Goal: Obtain resource: Obtain resource

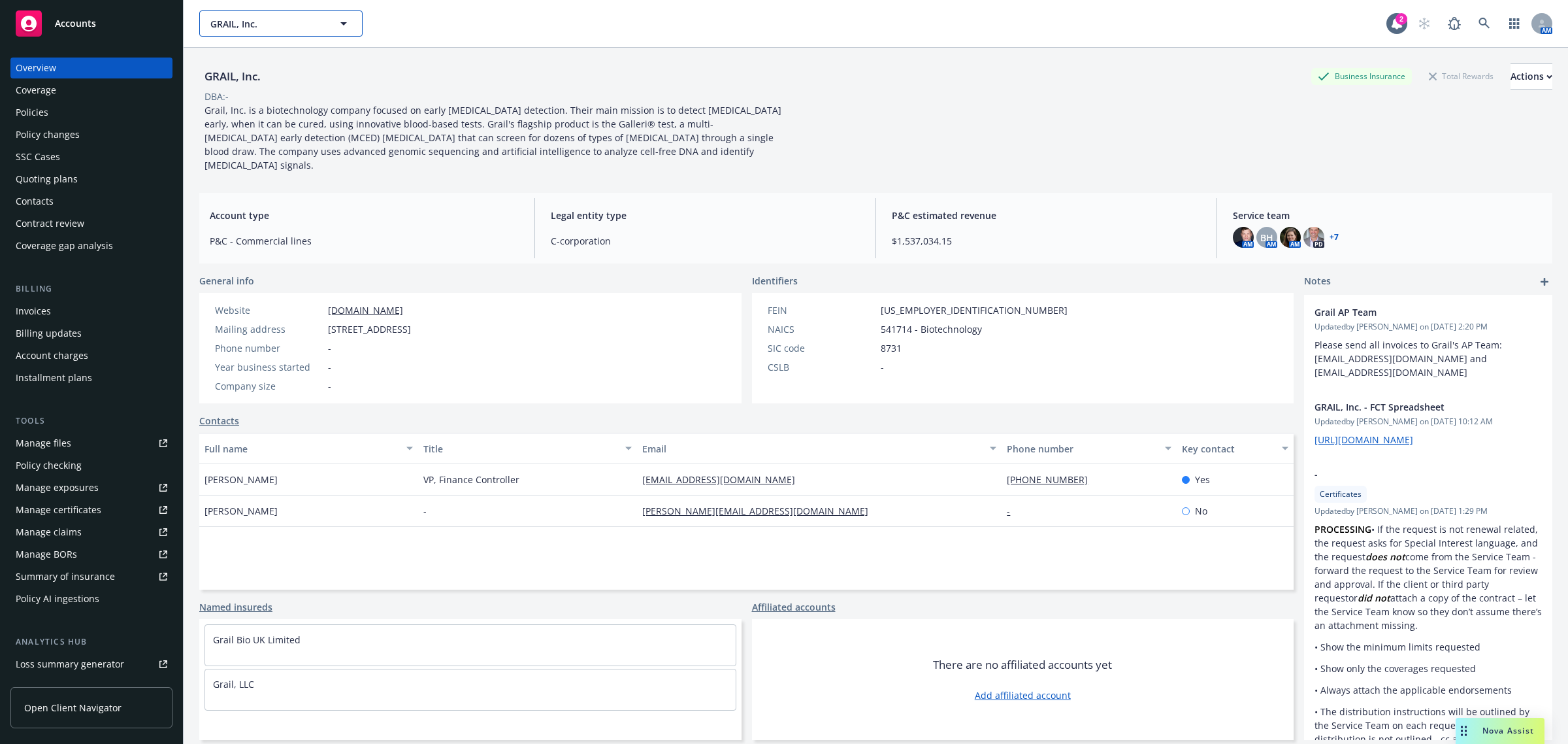
click at [239, 19] on span "GRAIL, Inc." at bounding box center [267, 24] width 113 height 14
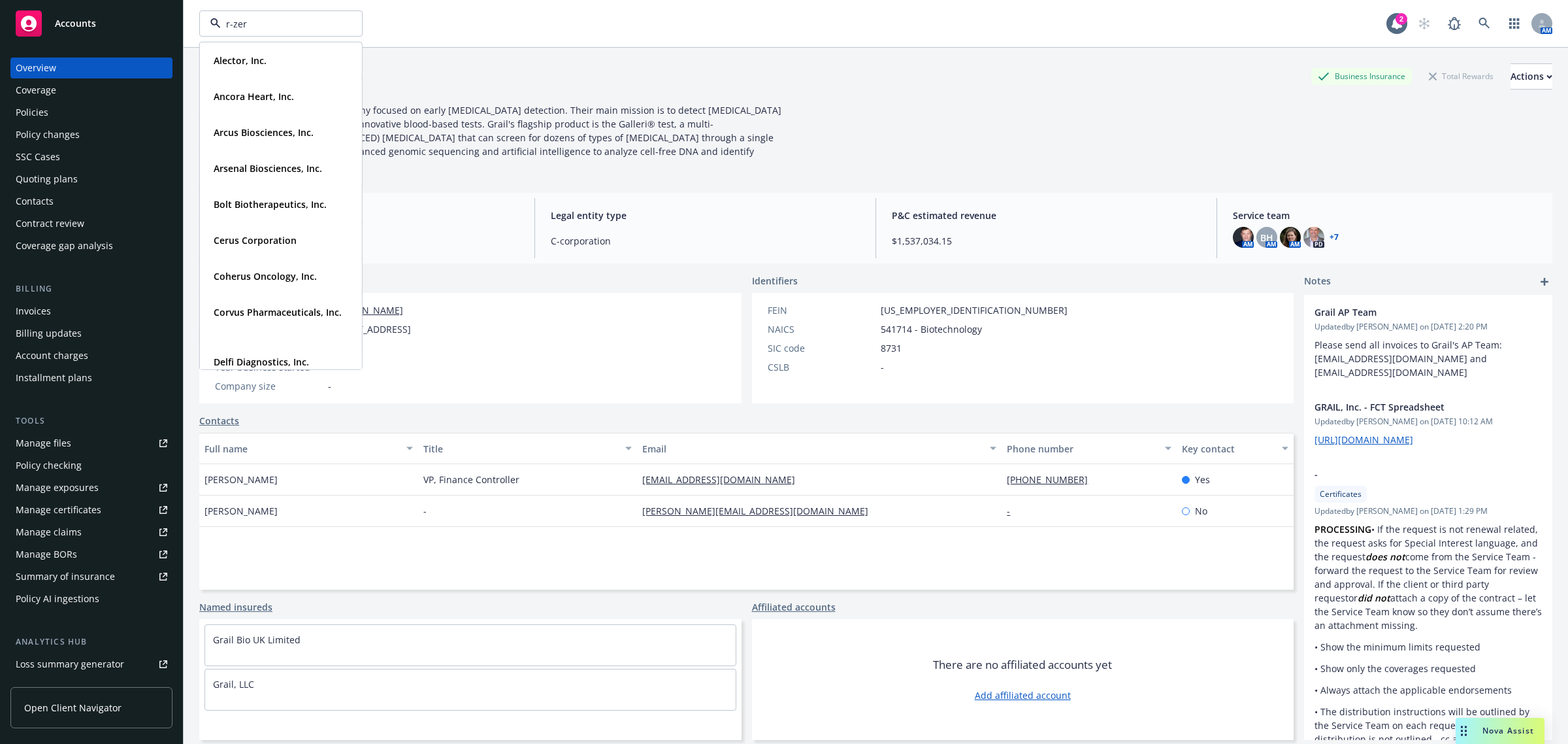
type input "r-zero"
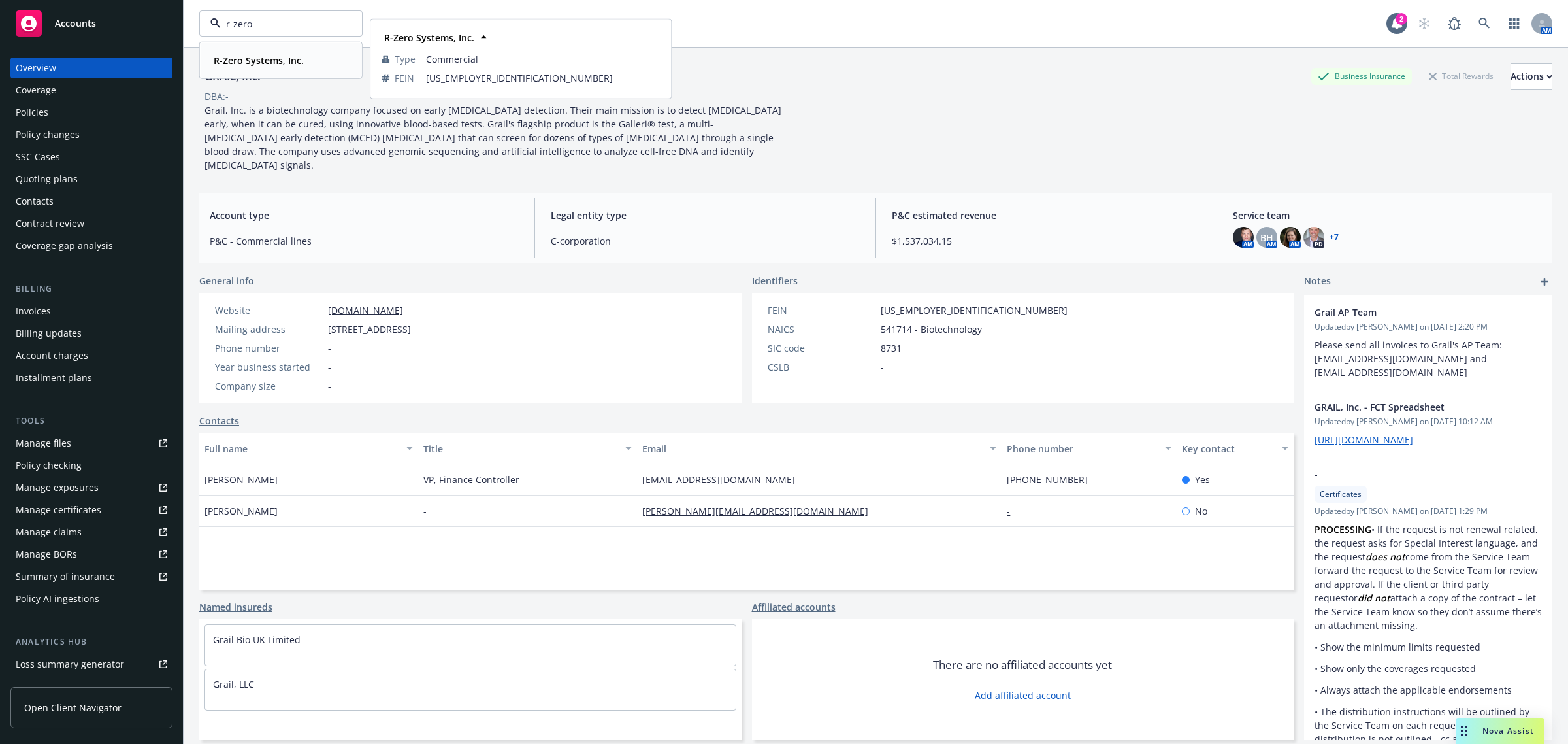
click at [296, 64] on strong "R-Zero Systems, Inc." at bounding box center [258, 60] width 90 height 13
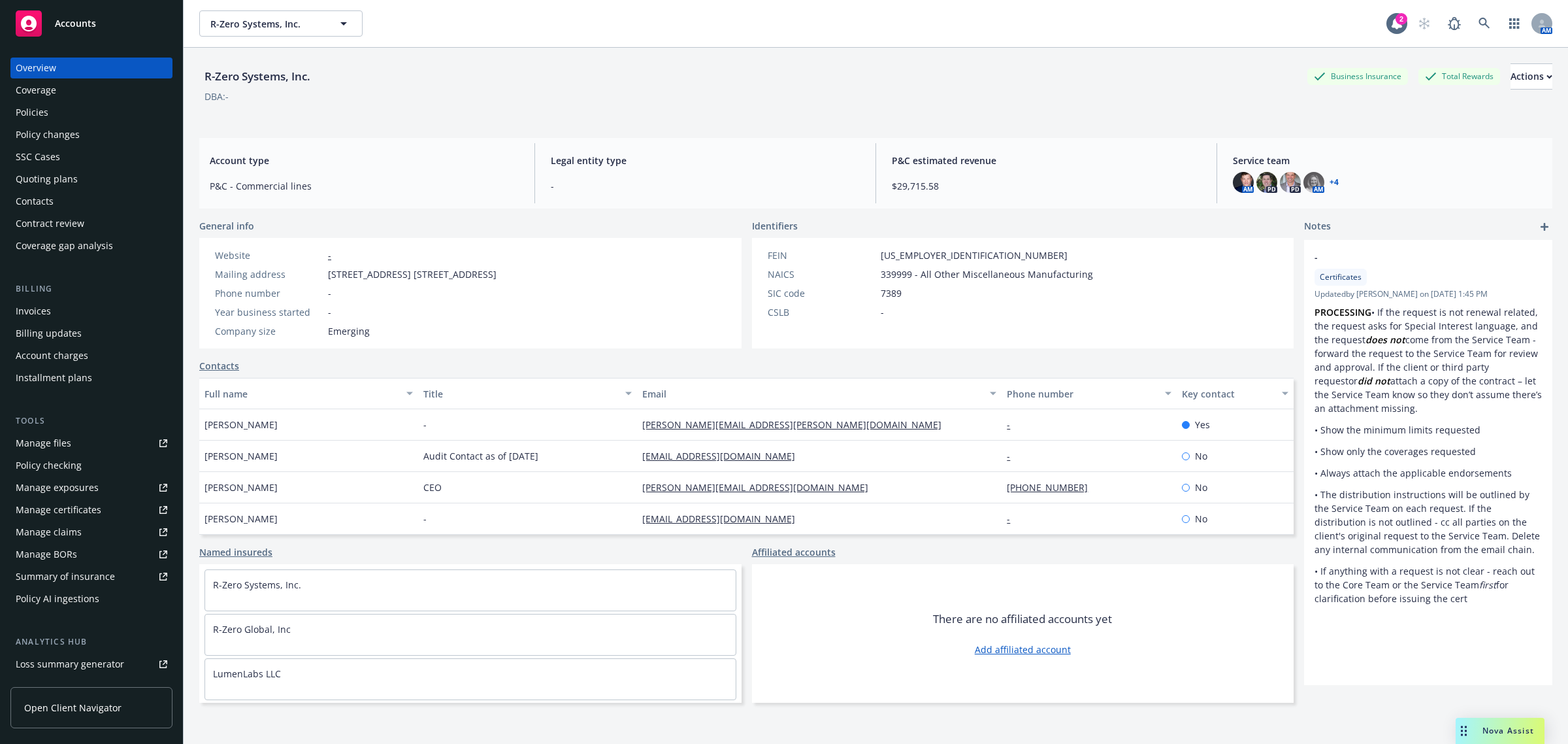
drag, startPoint x: 85, startPoint y: 106, endPoint x: 93, endPoint y: 104, distance: 8.2
click at [83, 105] on div "Policies" at bounding box center [91, 112] width 152 height 21
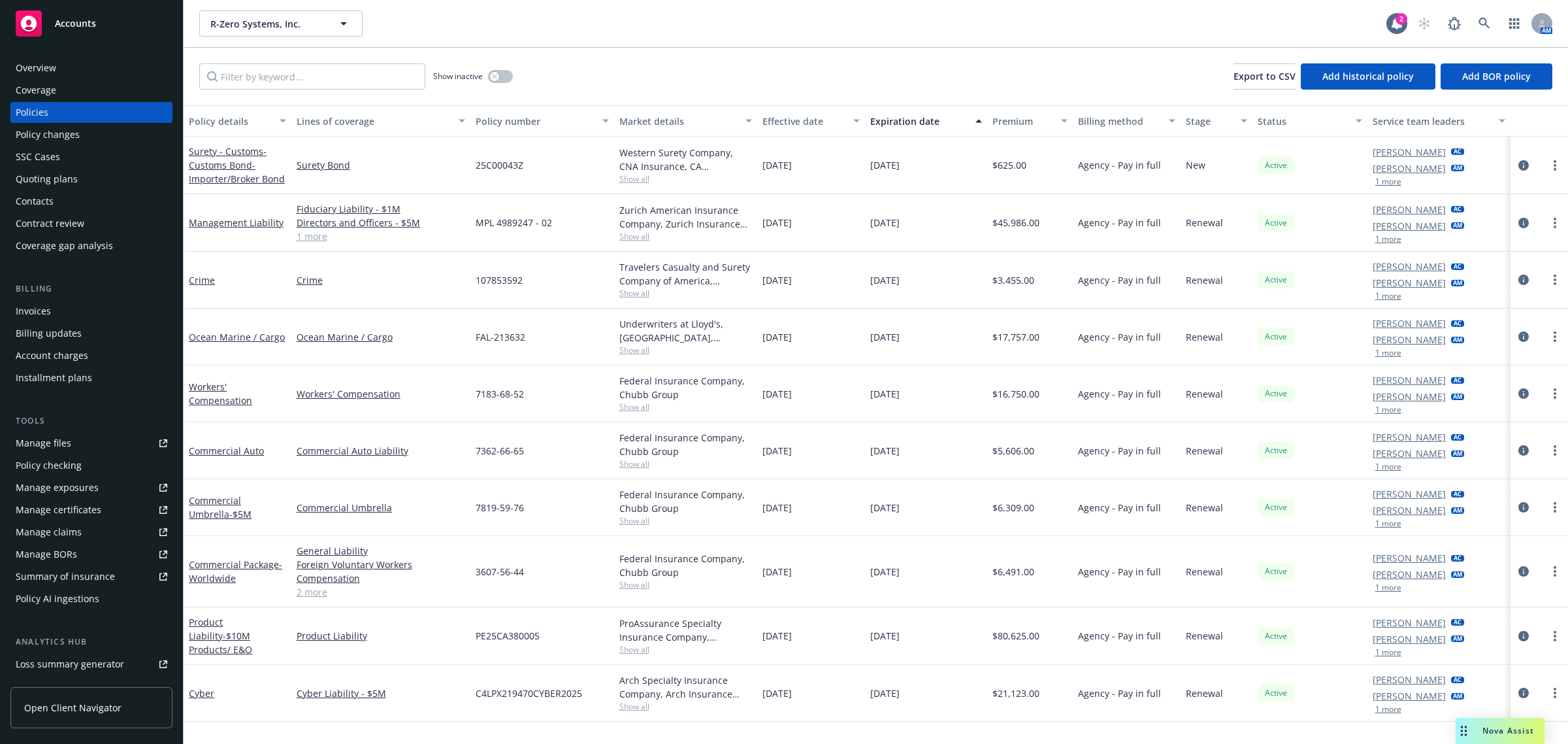
click at [229, 273] on div "Crime" at bounding box center [237, 280] width 98 height 14
click at [246, 347] on div "Ocean Marine / Cargo" at bounding box center [237, 337] width 107 height 57
click at [251, 389] on div "Workers' Compensation" at bounding box center [237, 393] width 98 height 27
click at [271, 464] on div "Commercial Auto" at bounding box center [237, 450] width 107 height 57
click at [273, 521] on div "Commercial Umbrella - $5M" at bounding box center [237, 507] width 98 height 27
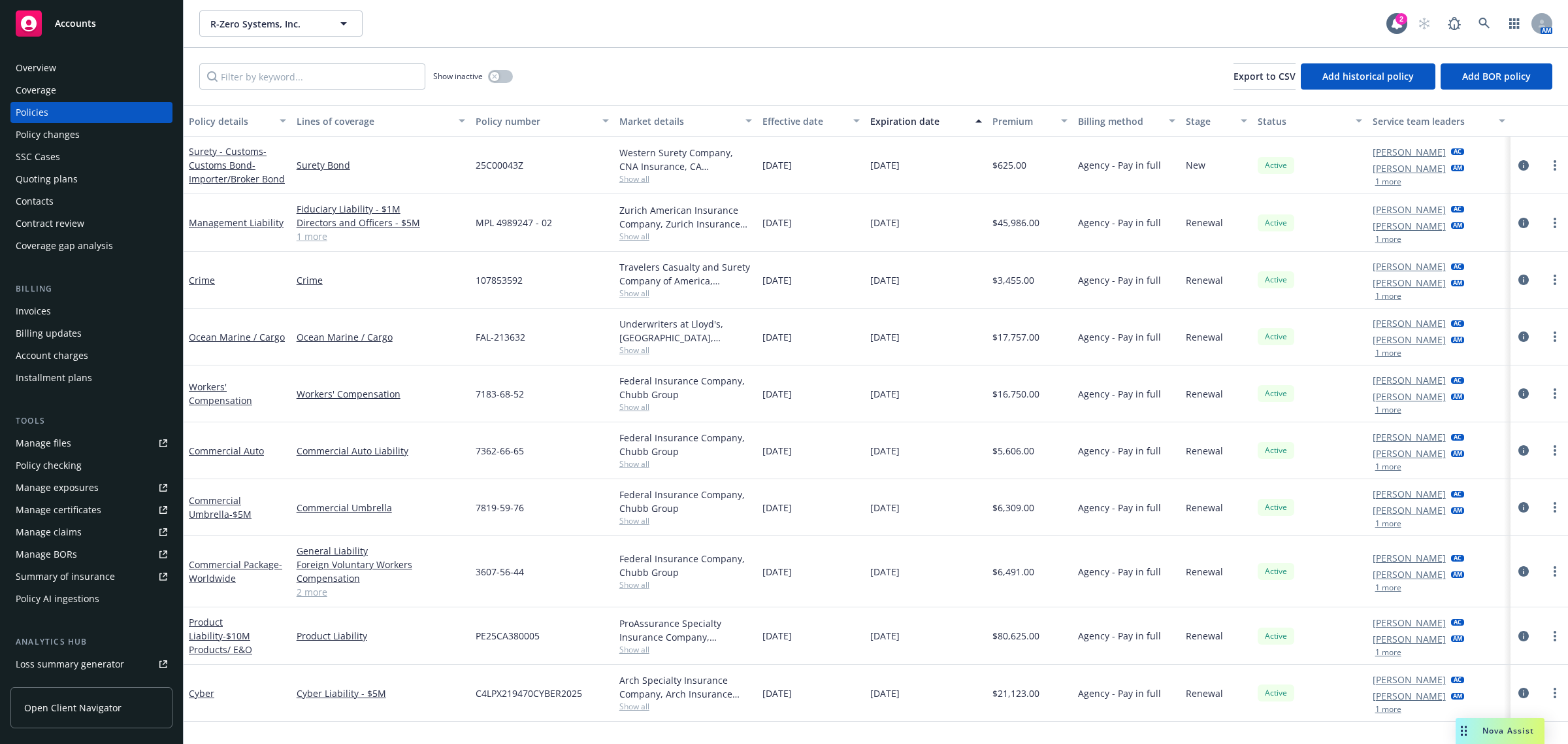
click at [241, 581] on div "Commercial Package - Worldwide" at bounding box center [237, 571] width 98 height 27
drag, startPoint x: 766, startPoint y: 696, endPoint x: 799, endPoint y: 696, distance: 33.0
click at [792, 696] on span "[DATE]" at bounding box center [777, 693] width 29 height 14
click at [866, 690] on div "[DATE]" at bounding box center [926, 693] width 122 height 57
drag, startPoint x: 866, startPoint y: 690, endPoint x: 932, endPoint y: 701, distance: 66.9
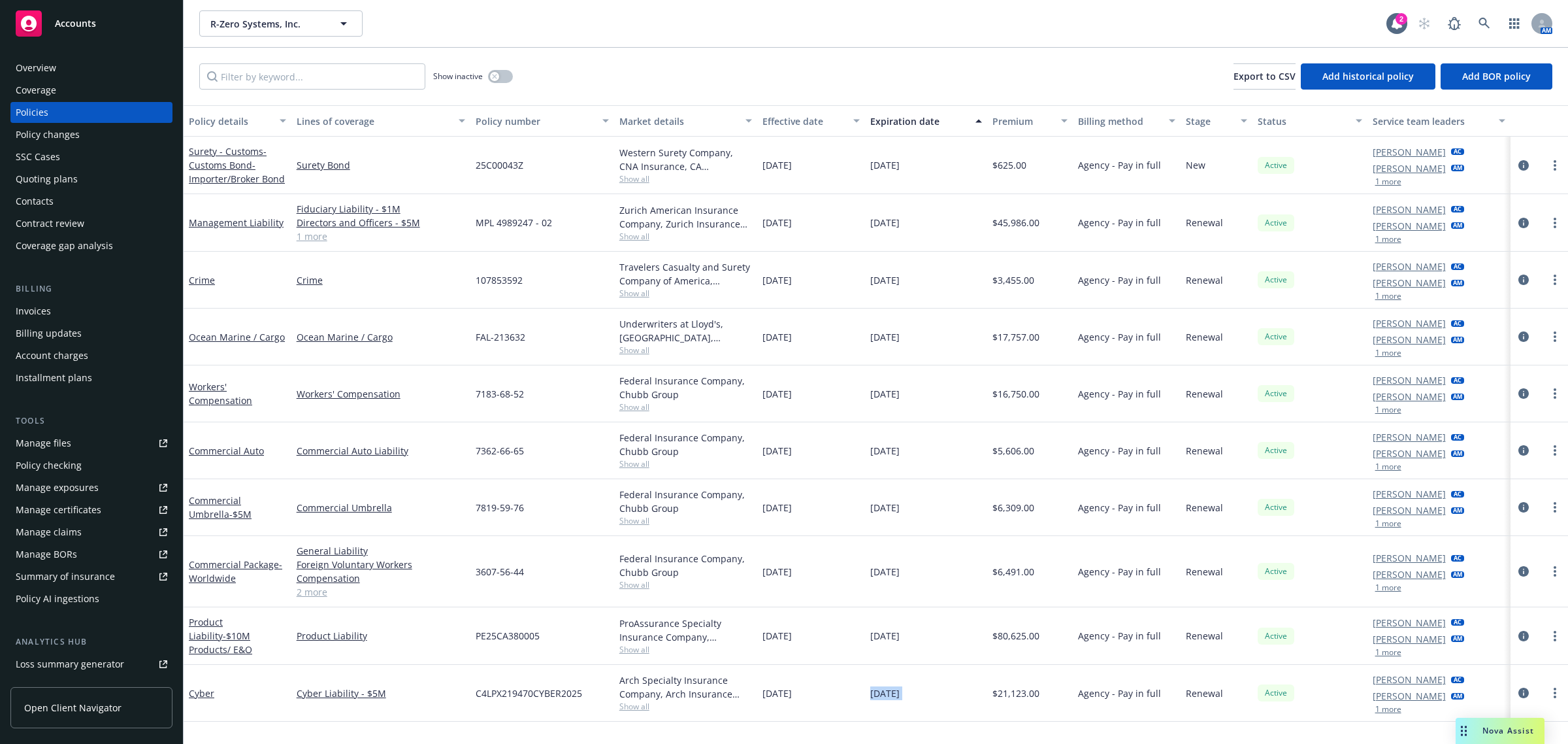
click at [932, 701] on div "[DATE]" at bounding box center [926, 693] width 122 height 57
click at [941, 697] on div "[DATE]" at bounding box center [926, 693] width 122 height 57
click at [325, 74] on input "Filter by keyword..." at bounding box center [312, 76] width 226 height 26
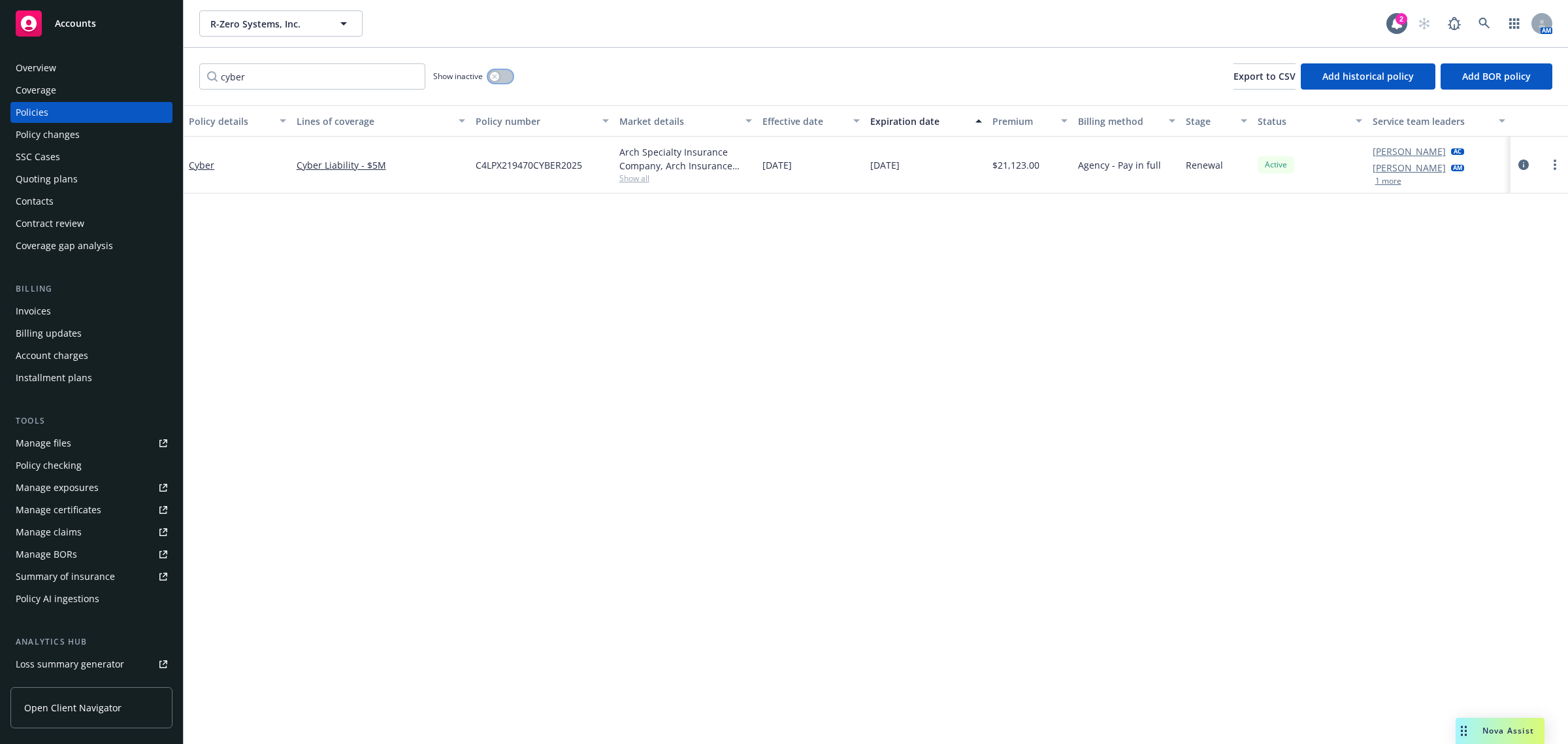
click at [500, 79] on button "button" at bounding box center [501, 76] width 25 height 14
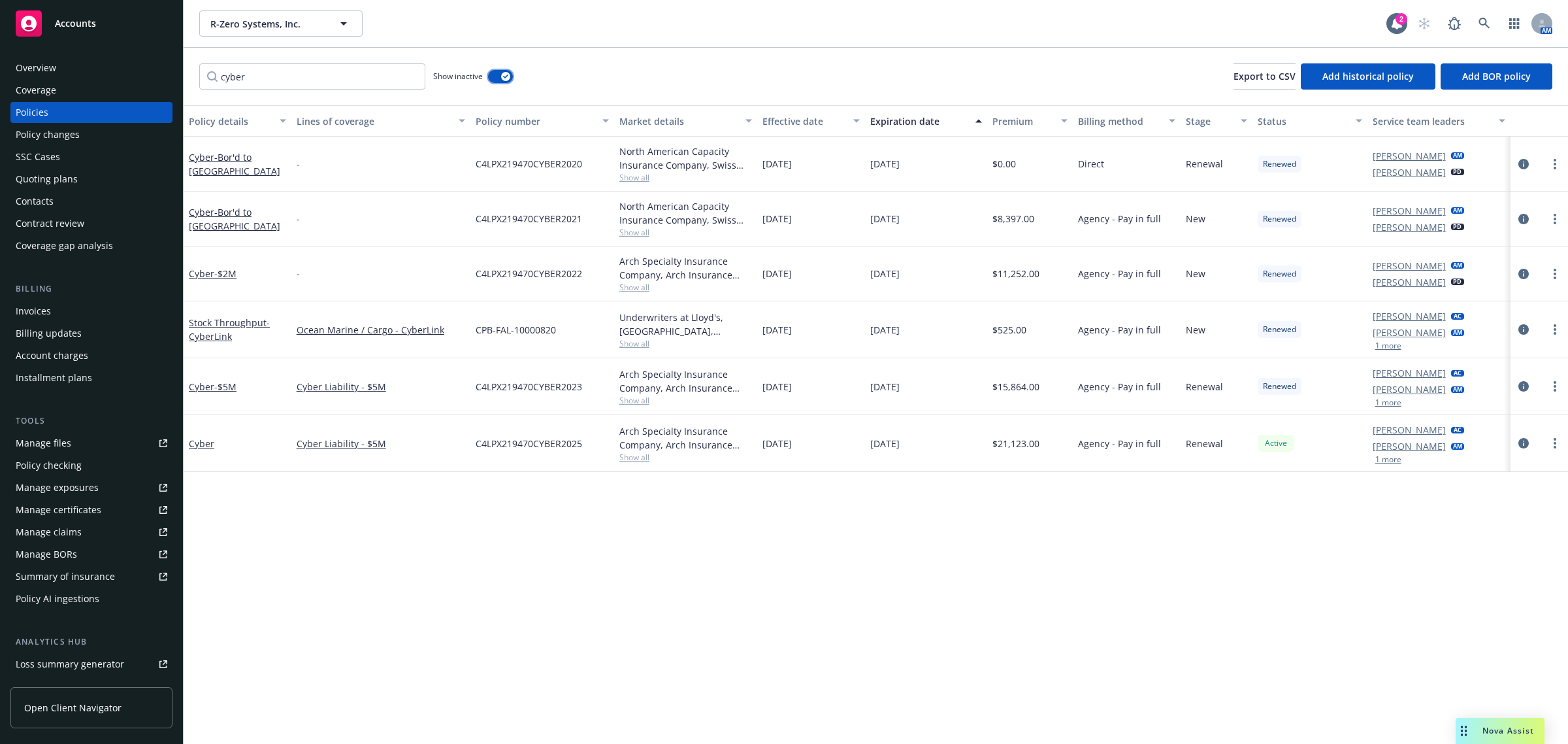
click at [497, 74] on button "button" at bounding box center [501, 76] width 25 height 14
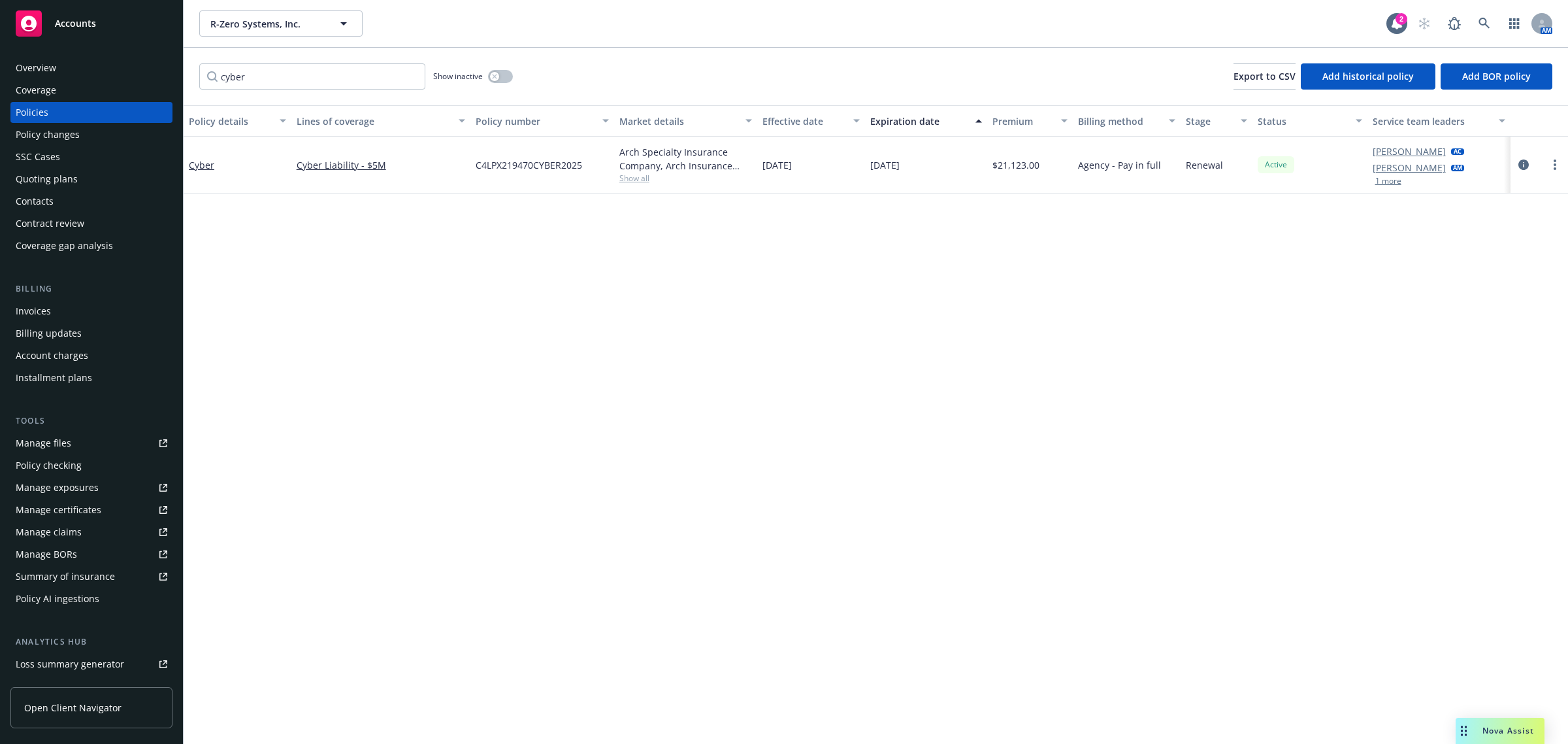
drag, startPoint x: 637, startPoint y: 181, endPoint x: 771, endPoint y: 228, distance: 142.0
click at [637, 180] on span "Show all" at bounding box center [686, 177] width 133 height 11
drag, startPoint x: 204, startPoint y: 164, endPoint x: 299, endPoint y: 228, distance: 114.5
click at [202, 164] on link "Cyber" at bounding box center [201, 164] width 25 height 13
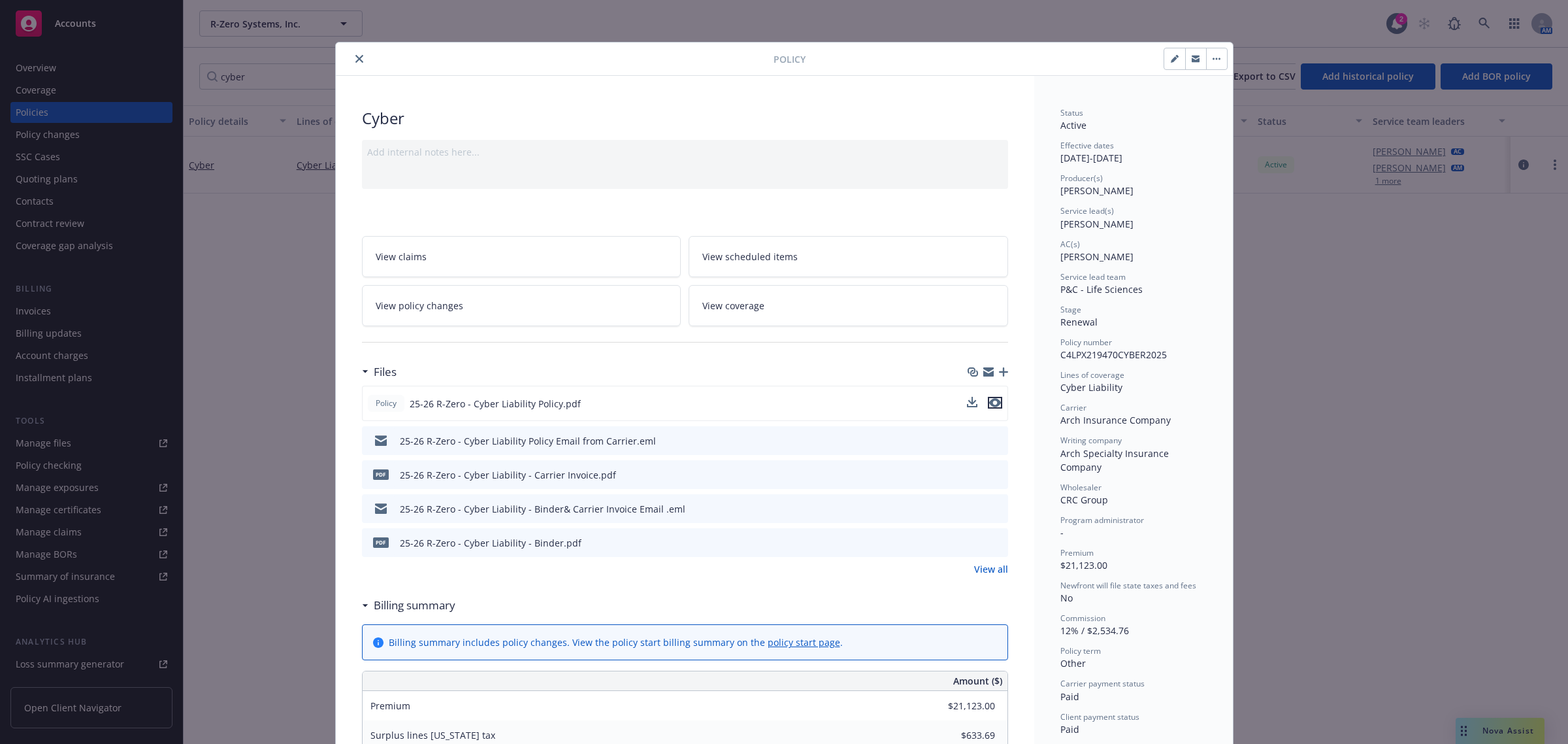
click at [990, 403] on icon "preview file" at bounding box center [995, 402] width 12 height 9
click at [355, 55] on icon "close" at bounding box center [359, 59] width 8 height 8
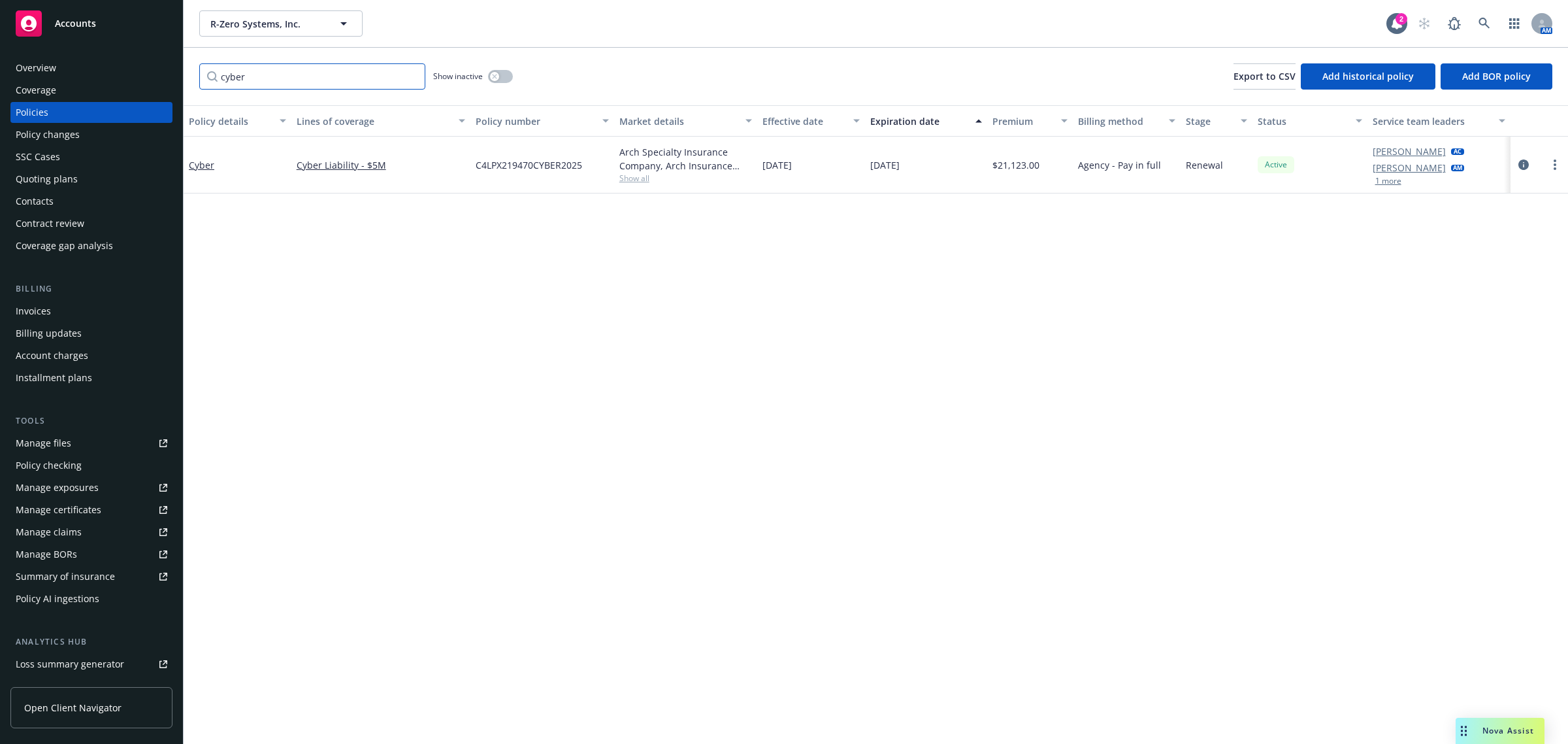
drag, startPoint x: 283, startPoint y: 74, endPoint x: -215, endPoint y: -9, distance: 504.9
click at [0, 0] on html "Accounts Overview Coverage Policies Policy changes SSC Cases Quoting plans Cont…" at bounding box center [784, 372] width 1568 height 744
type input "pack"
click at [318, 200] on div "General Liability Foreign Voluntary Workers Compensation Commercial Auto Liabil…" at bounding box center [380, 172] width 179 height 72
click at [321, 196] on link "2 more" at bounding box center [381, 193] width 168 height 14
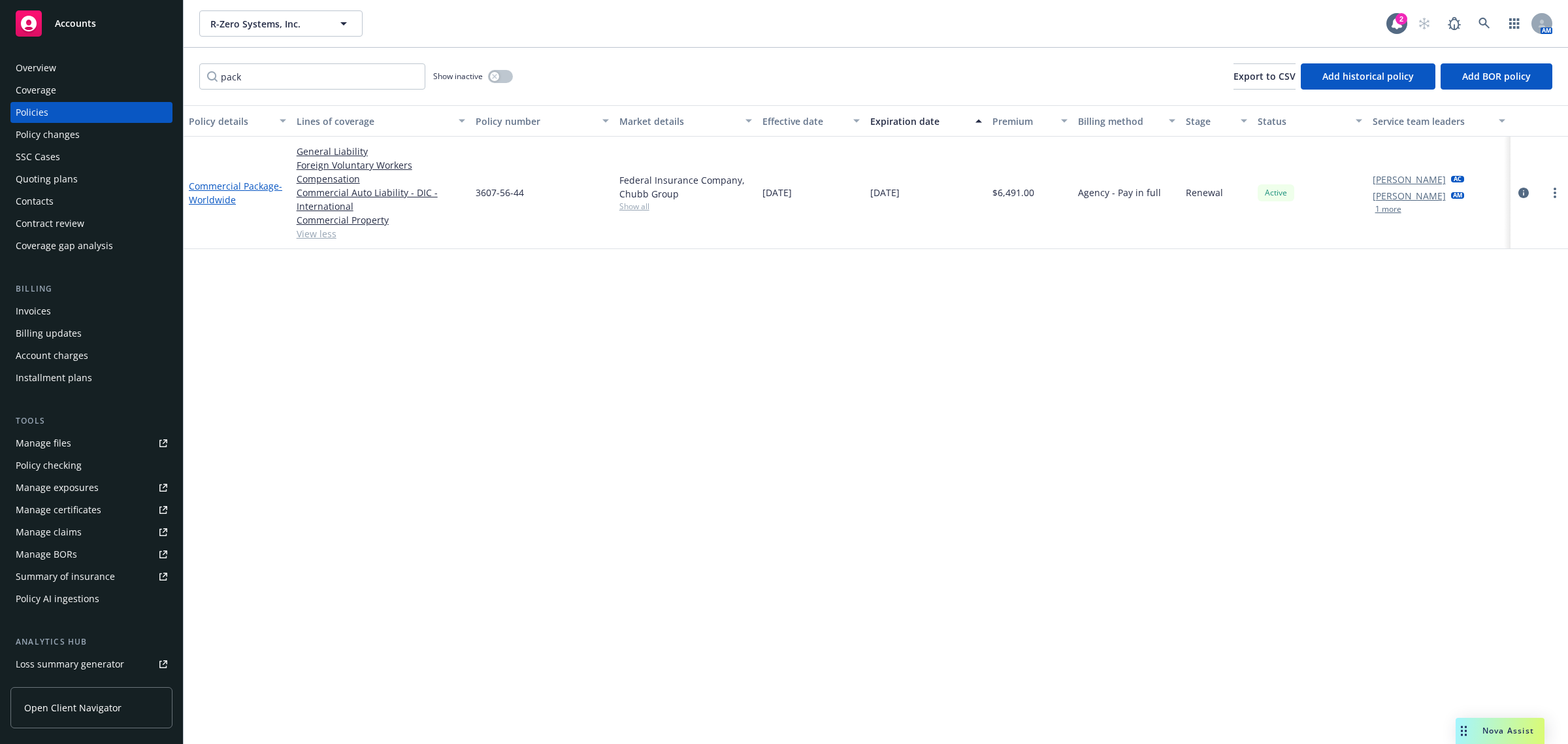
click at [226, 188] on link "Commercial Package - Worldwide" at bounding box center [235, 193] width 94 height 26
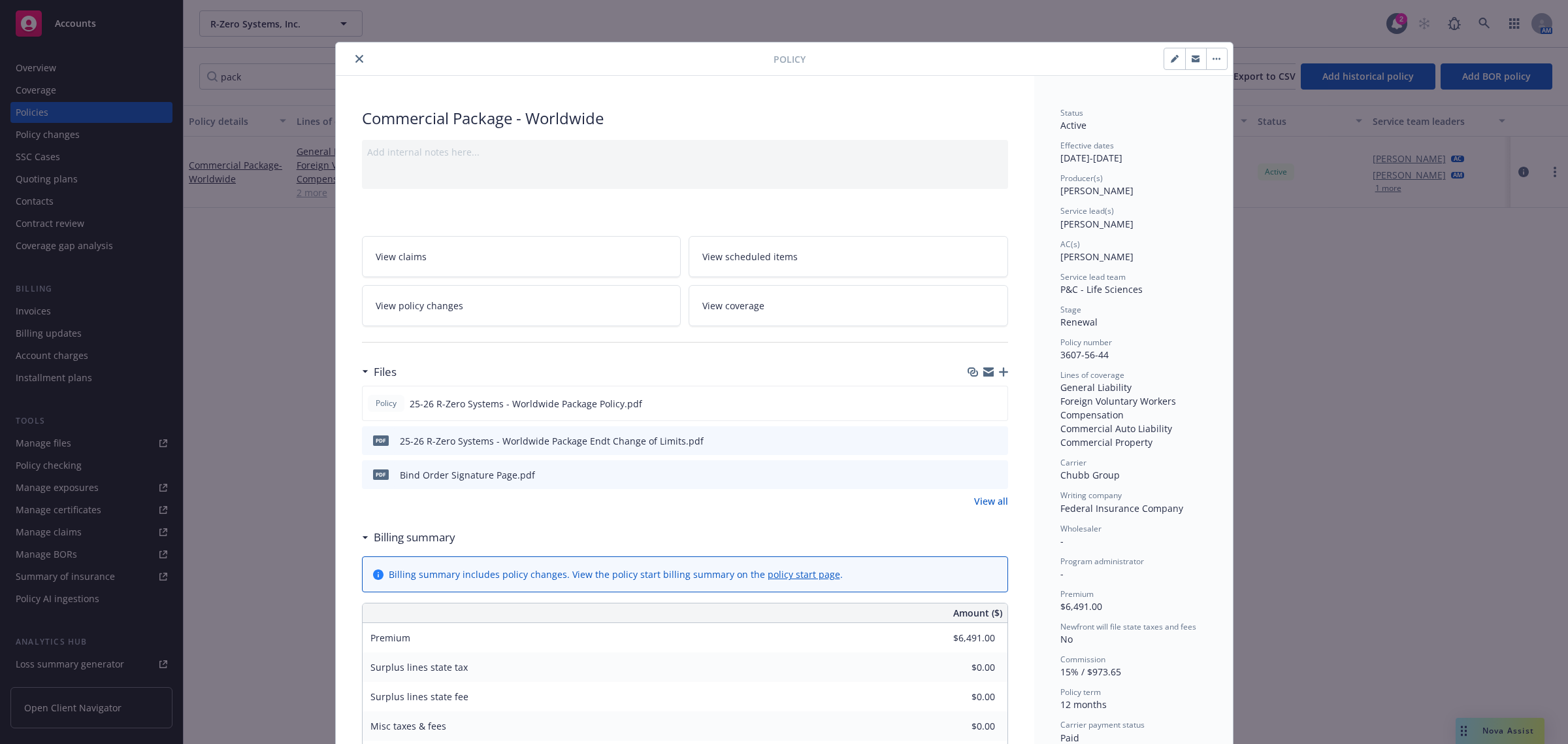
click at [990, 441] on icon "preview file" at bounding box center [995, 439] width 12 height 9
drag, startPoint x: 353, startPoint y: 57, endPoint x: 321, endPoint y: 14, distance: 53.6
click at [355, 57] on icon "close" at bounding box center [359, 59] width 8 height 8
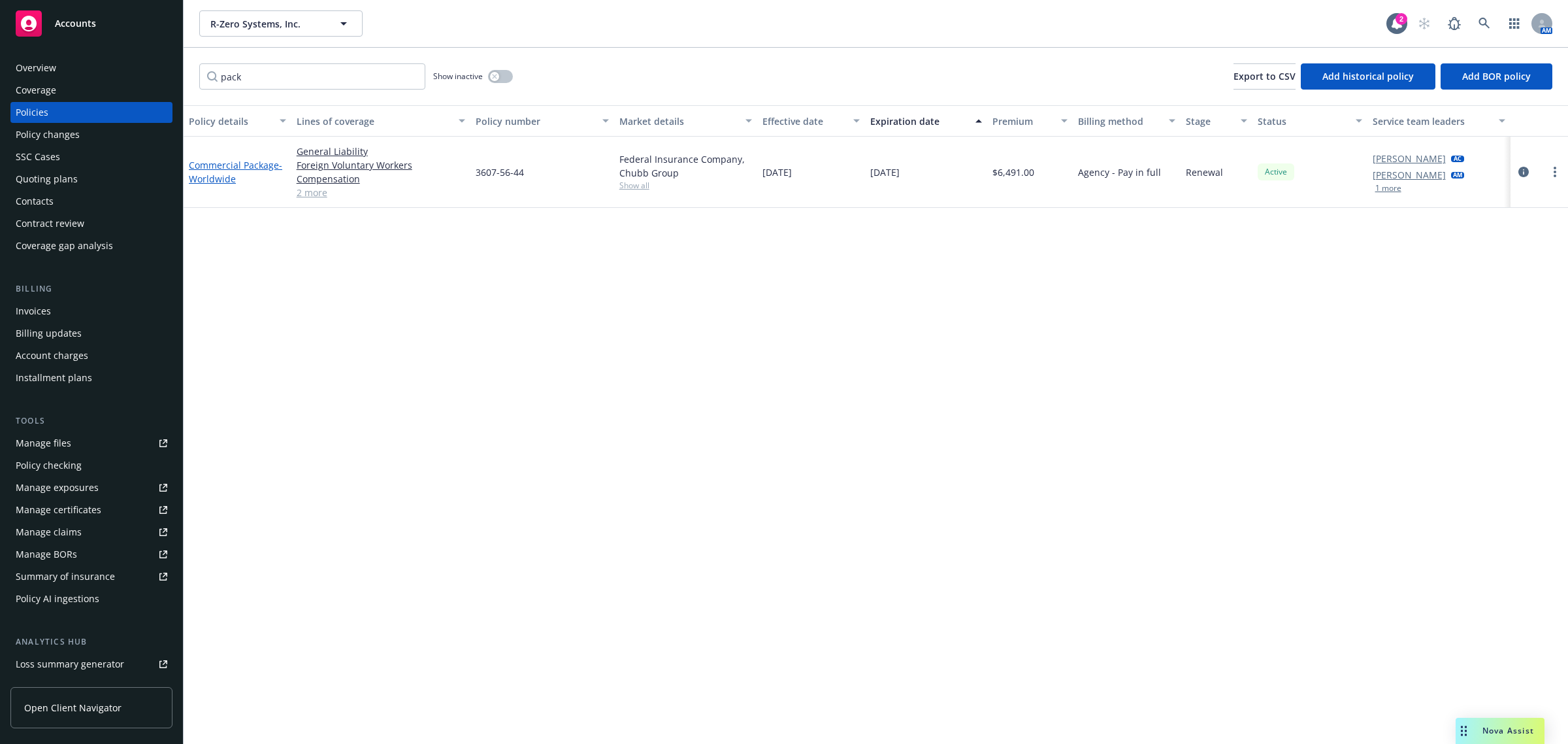
click at [201, 173] on span "- Worldwide" at bounding box center [235, 171] width 94 height 26
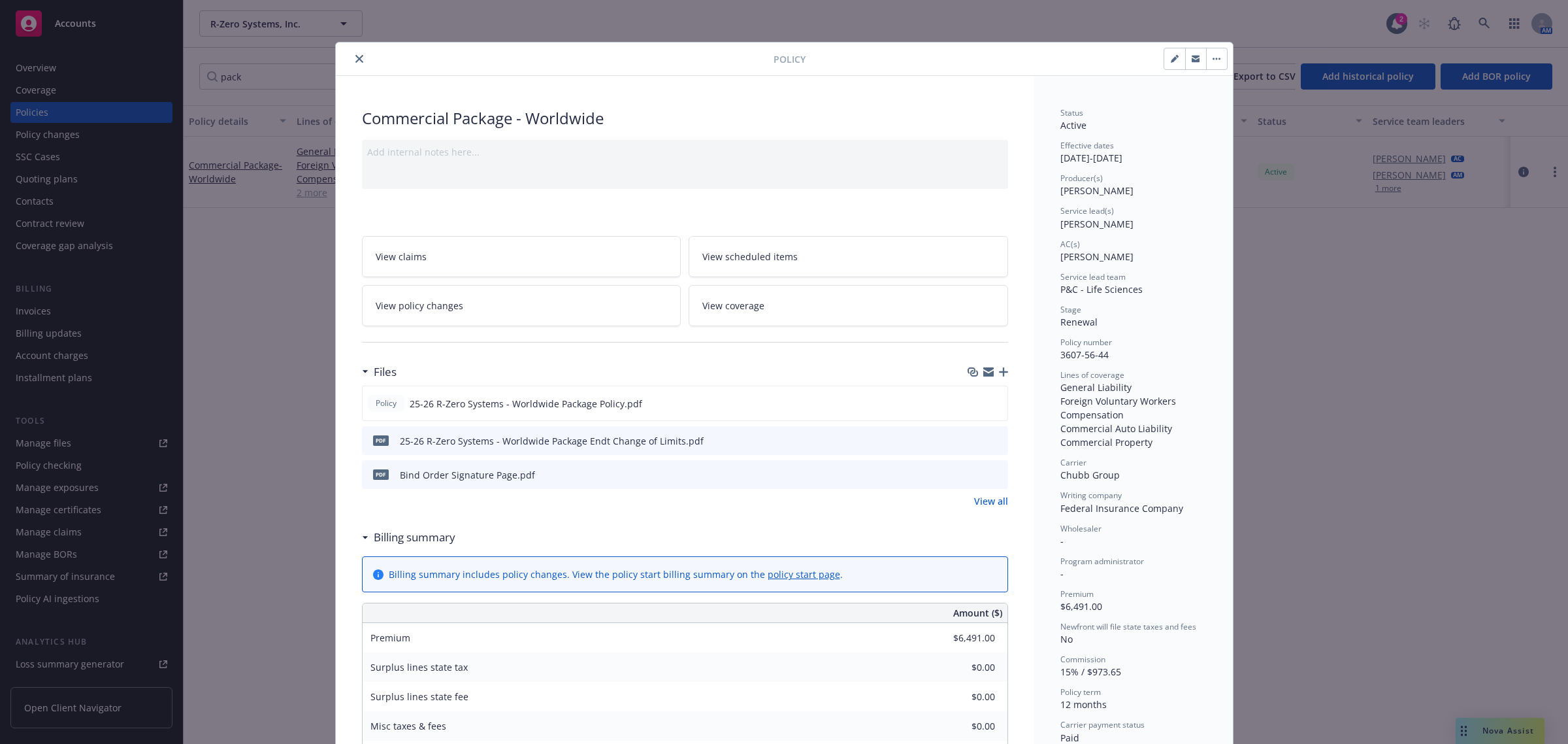
scroll to position [40, 0]
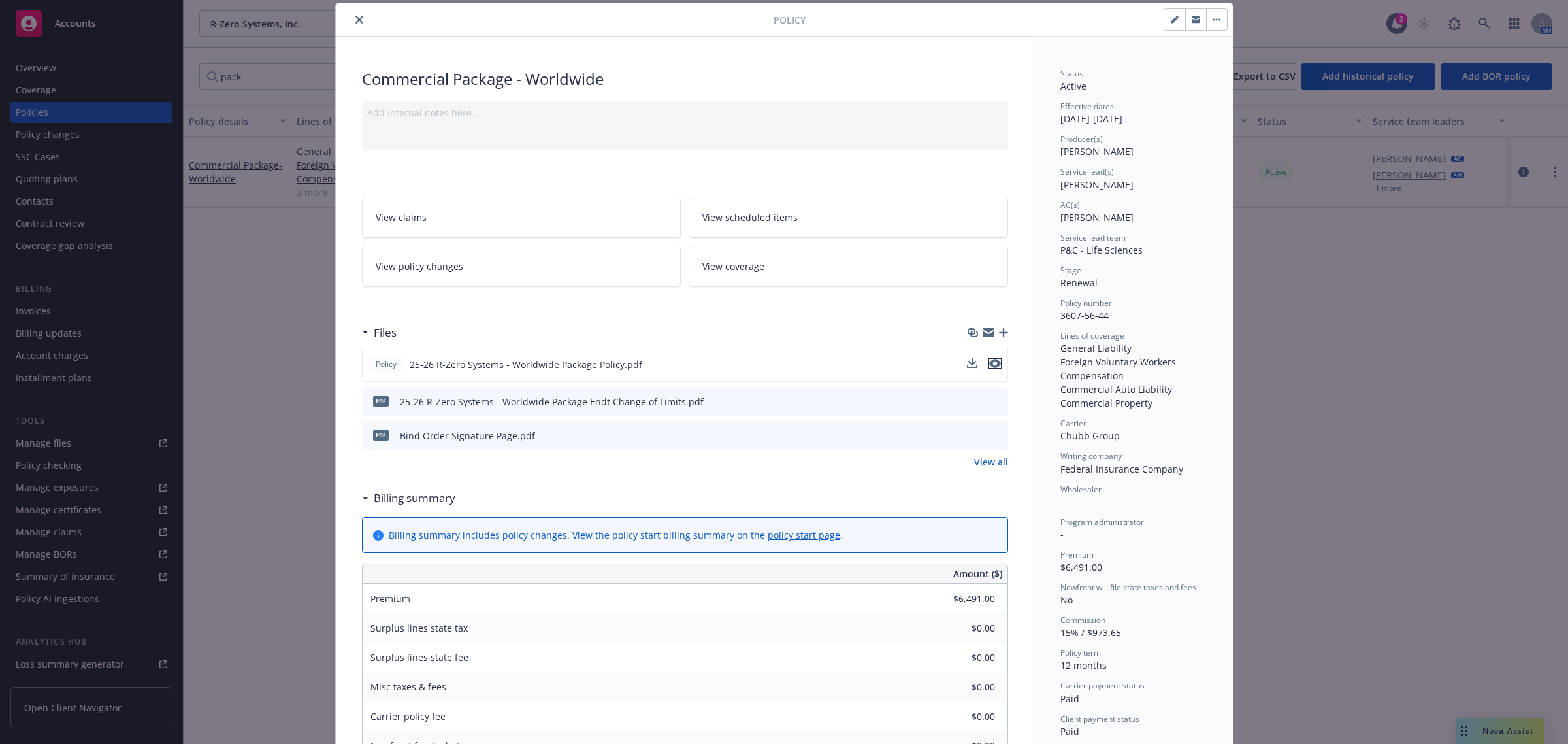
click at [991, 366] on icon "preview file" at bounding box center [995, 363] width 12 height 9
click at [982, 461] on link "View all" at bounding box center [991, 461] width 34 height 14
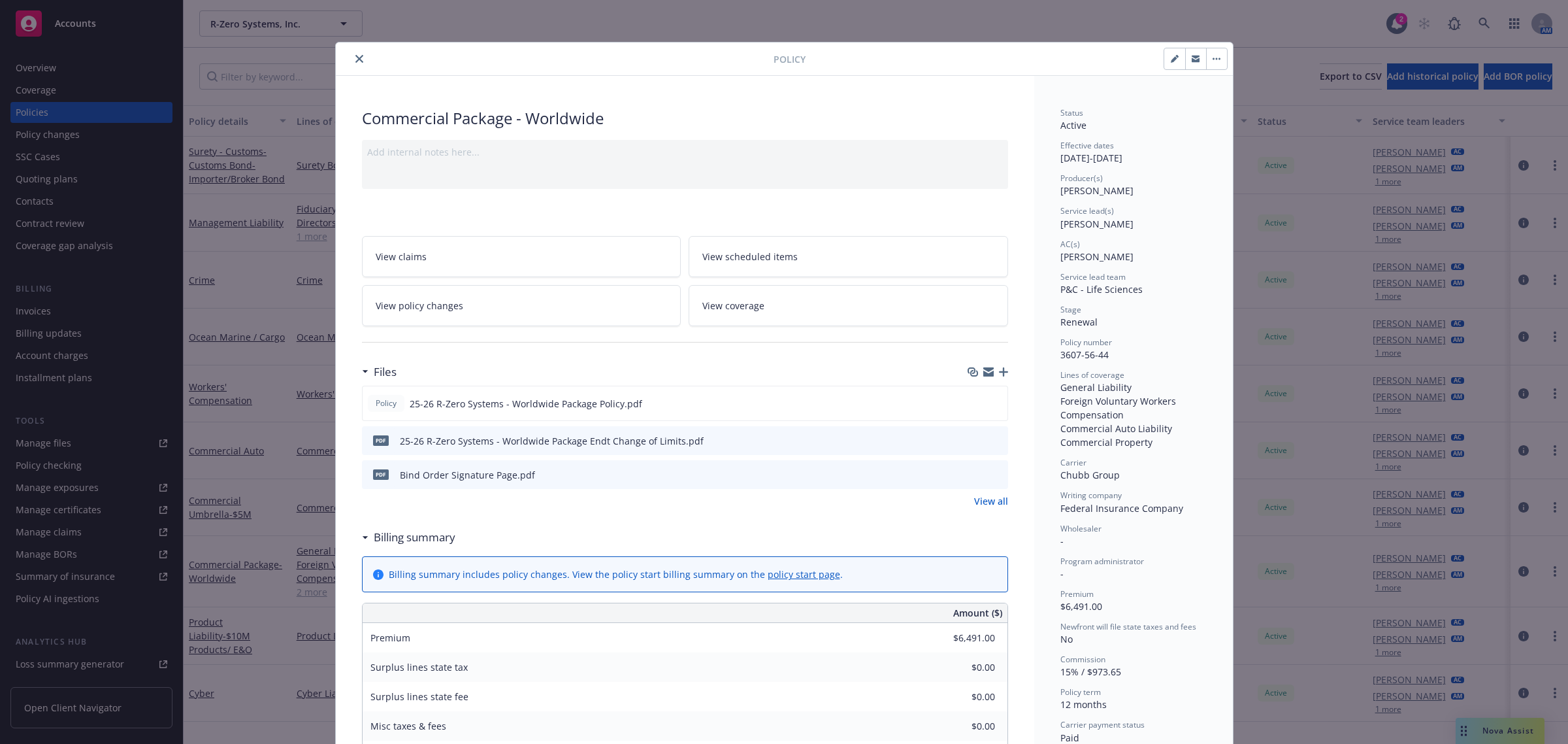
click at [355, 55] on icon "close" at bounding box center [359, 59] width 8 height 8
click at [269, 79] on input "Filter by keyword..." at bounding box center [312, 76] width 226 height 26
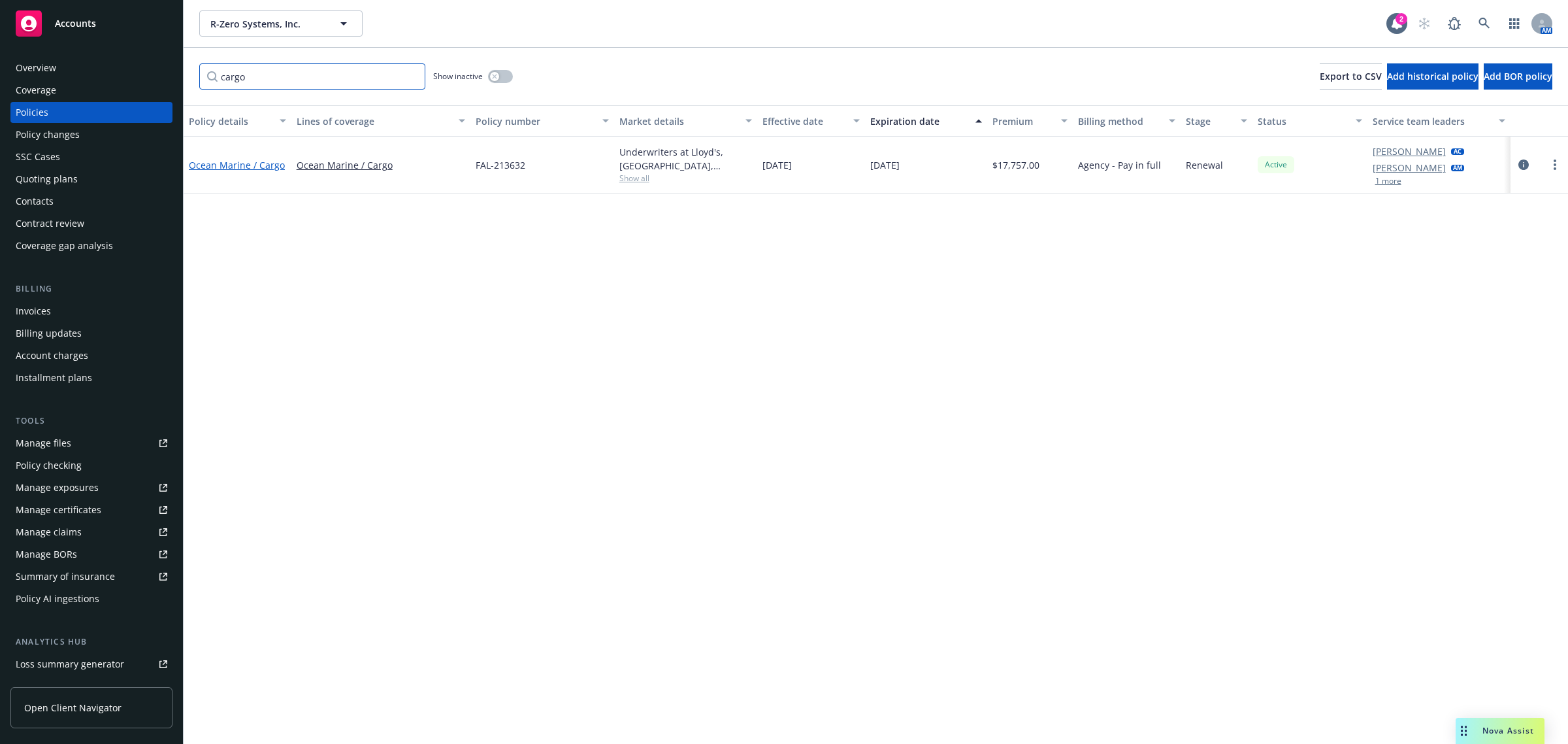
type input "cargo"
click at [243, 164] on link "Ocean Marine / Cargo" at bounding box center [236, 164] width 96 height 13
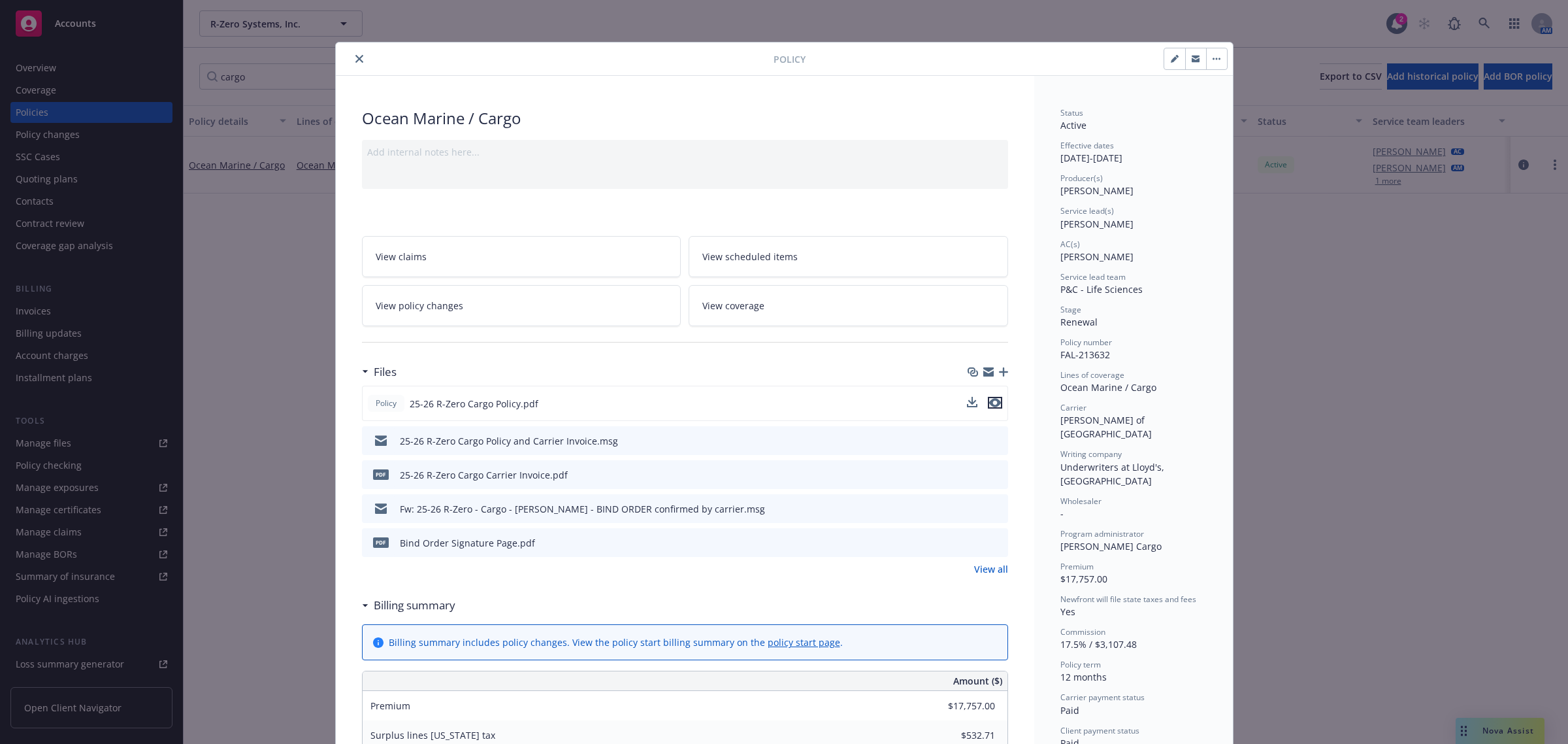
click at [990, 403] on icon "preview file" at bounding box center [995, 402] width 12 height 9
click at [991, 510] on icon "preview file" at bounding box center [995, 507] width 12 height 9
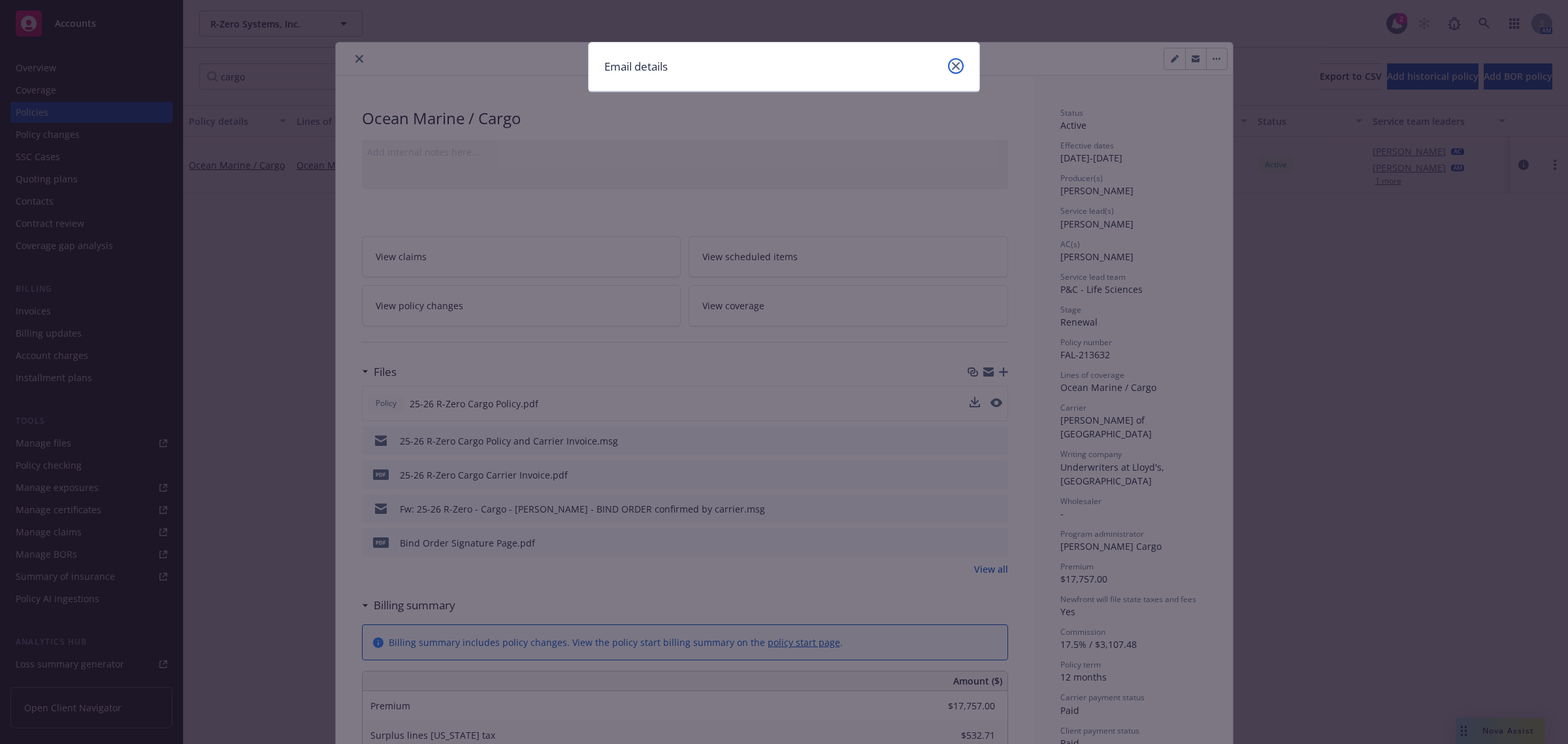
click at [950, 62] on link "close" at bounding box center [956, 66] width 15 height 15
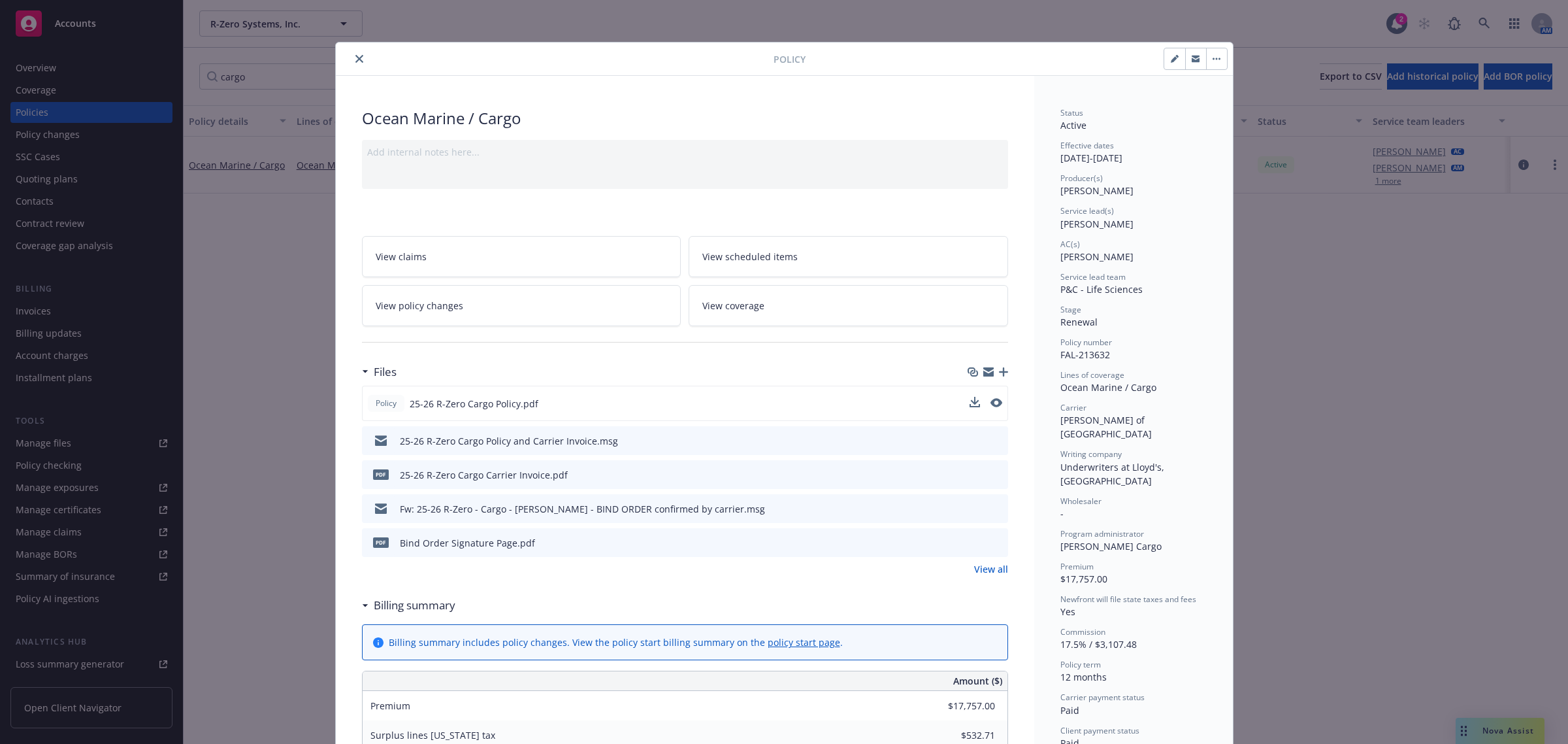
click at [972, 504] on icon "download file" at bounding box center [974, 507] width 11 height 11
drag, startPoint x: 972, startPoint y: 573, endPoint x: 988, endPoint y: 571, distance: 16.1
click at [974, 573] on link "View all" at bounding box center [991, 569] width 34 height 14
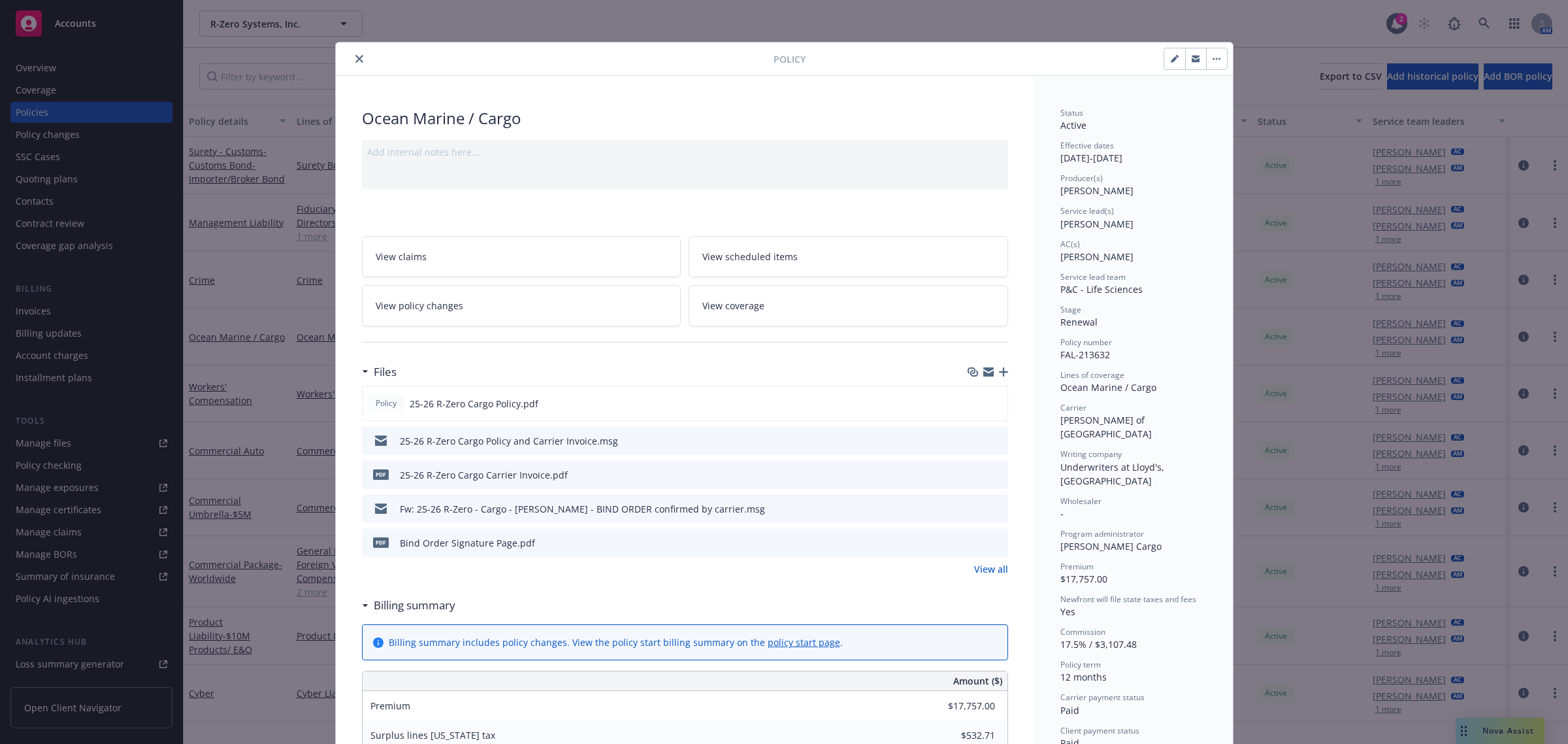
click at [355, 59] on icon "close" at bounding box center [359, 59] width 8 height 8
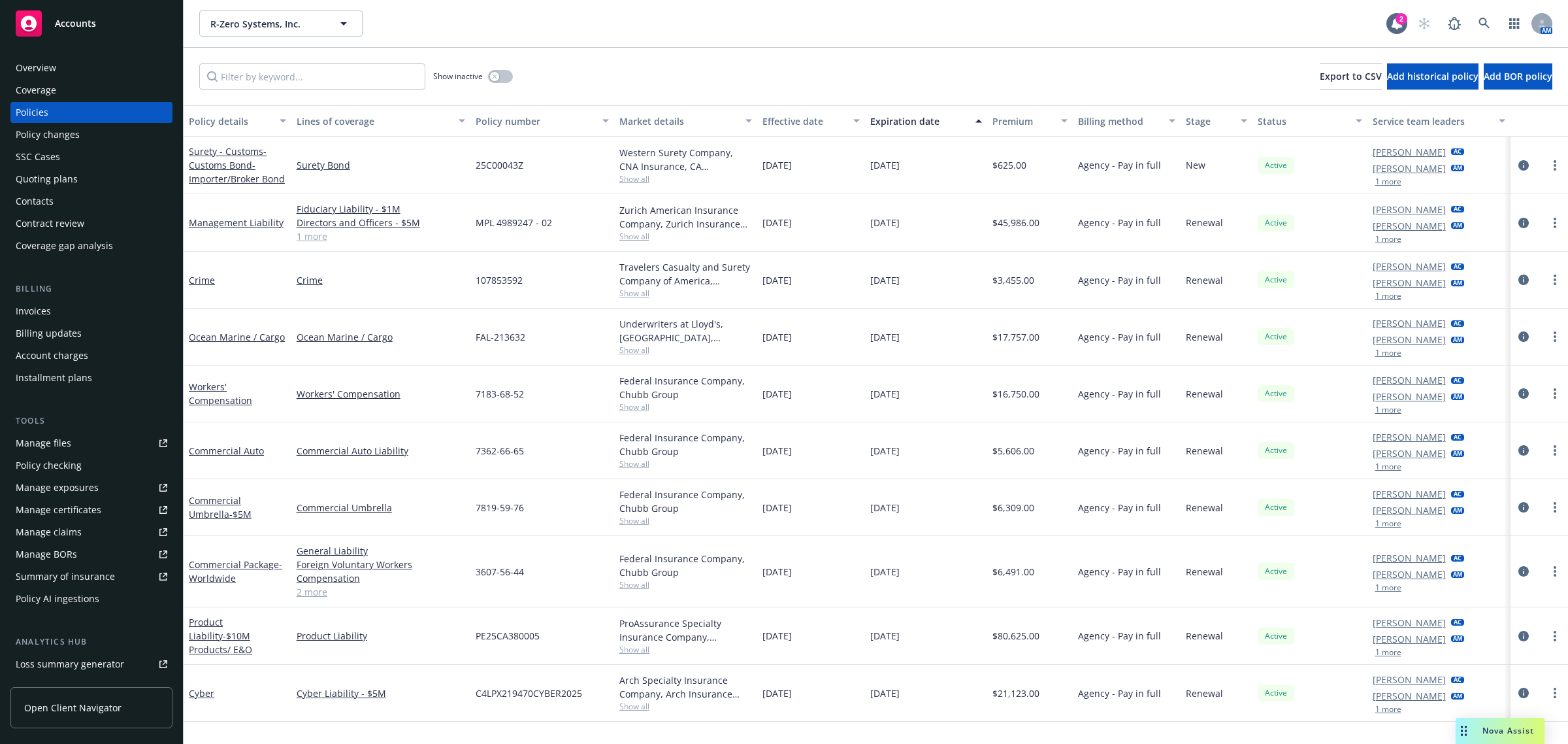
click at [56, 184] on div "Quoting plans" at bounding box center [46, 179] width 62 height 21
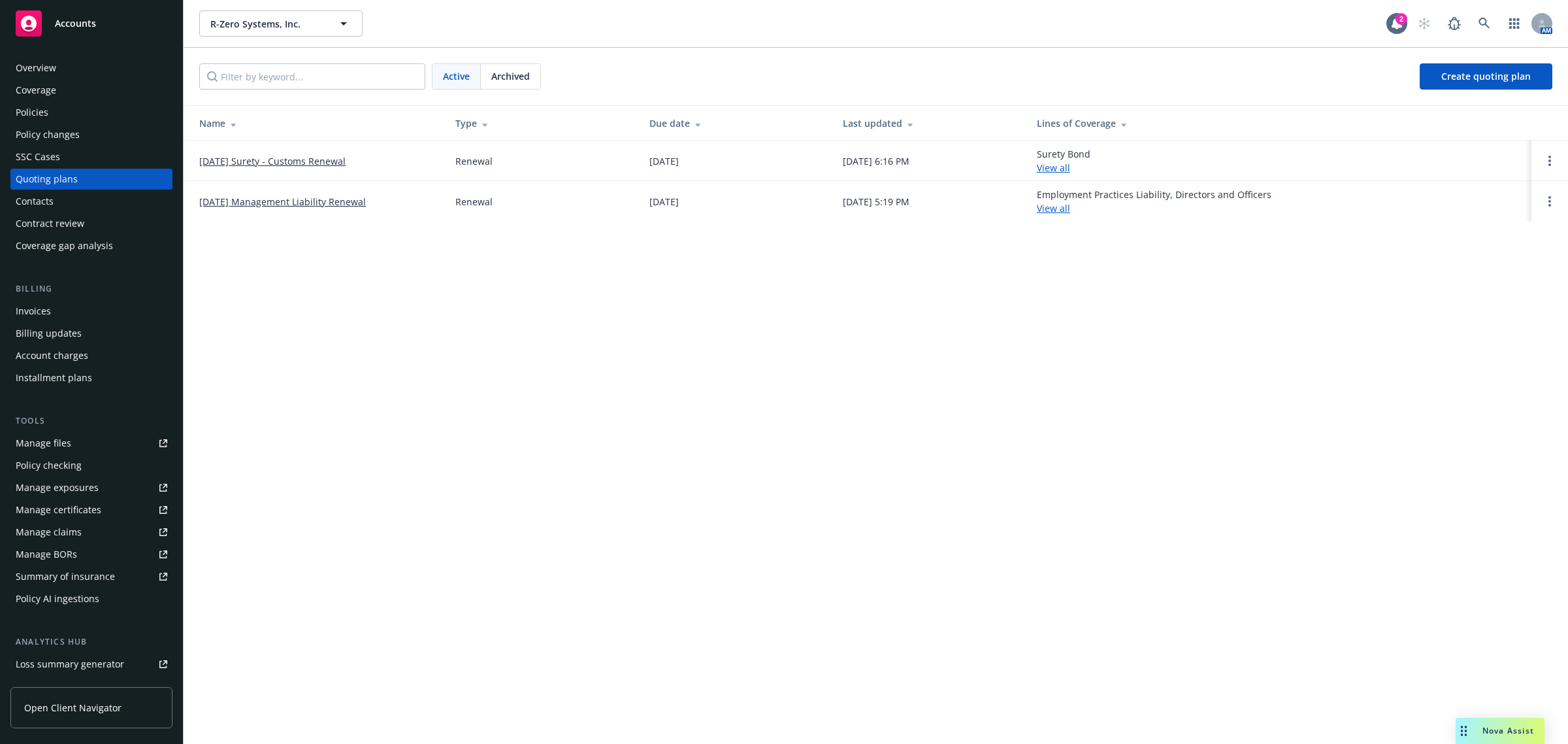
click at [531, 78] on div "Archived" at bounding box center [510, 76] width 59 height 25
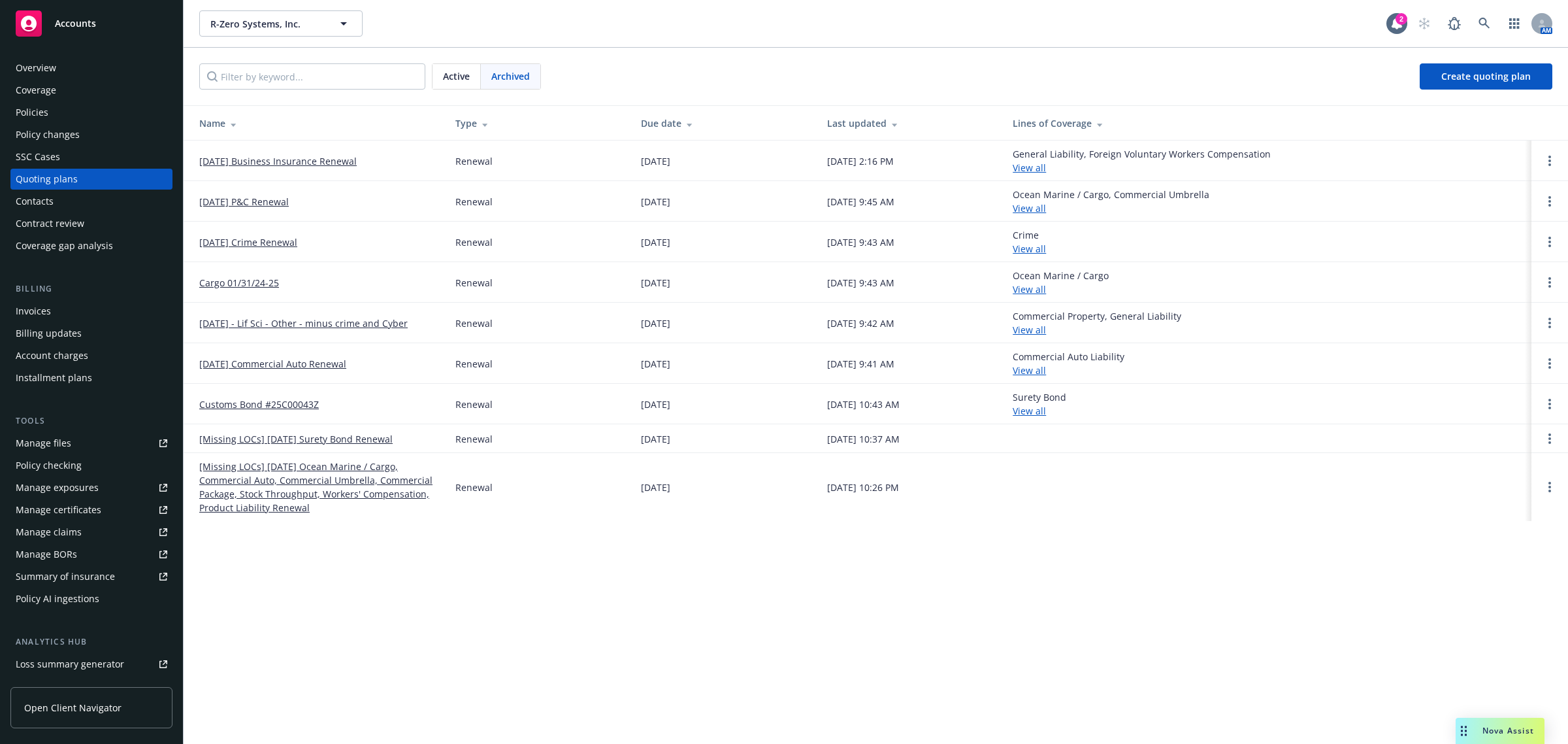
click at [283, 158] on link "06/01/25 Business Insurance Renewal" at bounding box center [278, 161] width 158 height 14
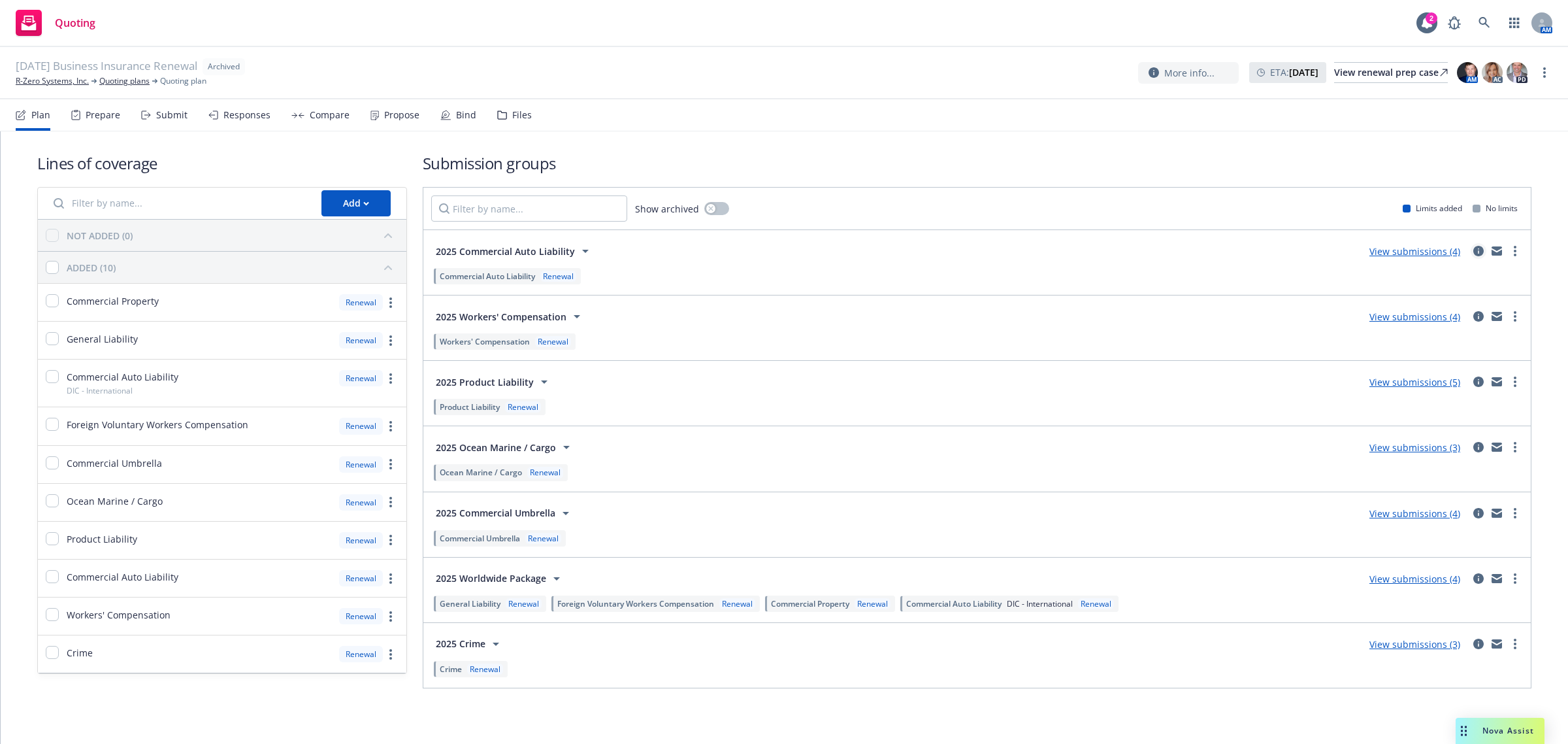
click at [1473, 249] on icon "circleInformation" at bounding box center [1478, 251] width 11 height 11
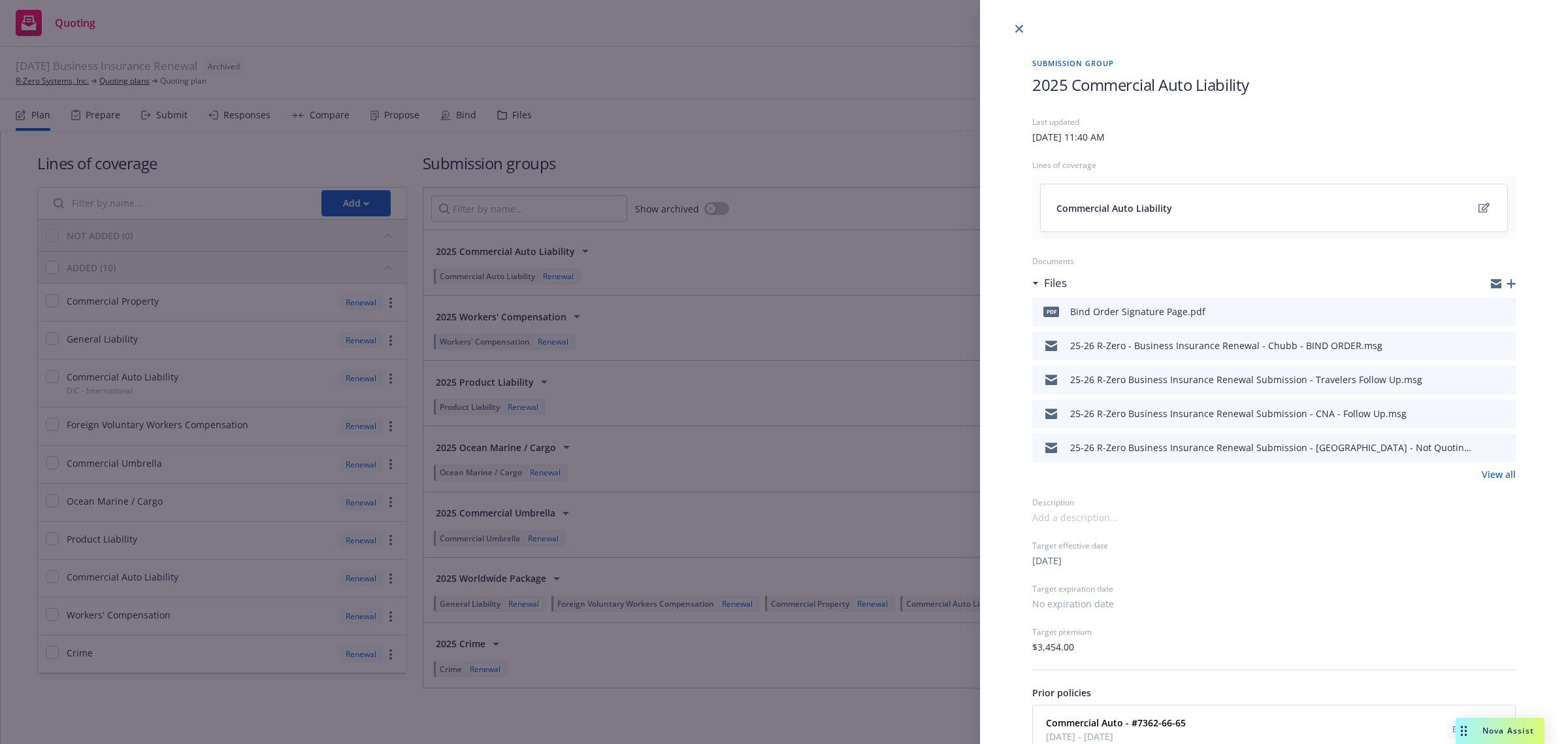
click at [1492, 471] on link "View all" at bounding box center [1498, 474] width 34 height 14
drag, startPoint x: 1021, startPoint y: 33, endPoint x: 922, endPoint y: 2, distance: 103.7
click at [1021, 31] on link "close" at bounding box center [1020, 29] width 15 height 15
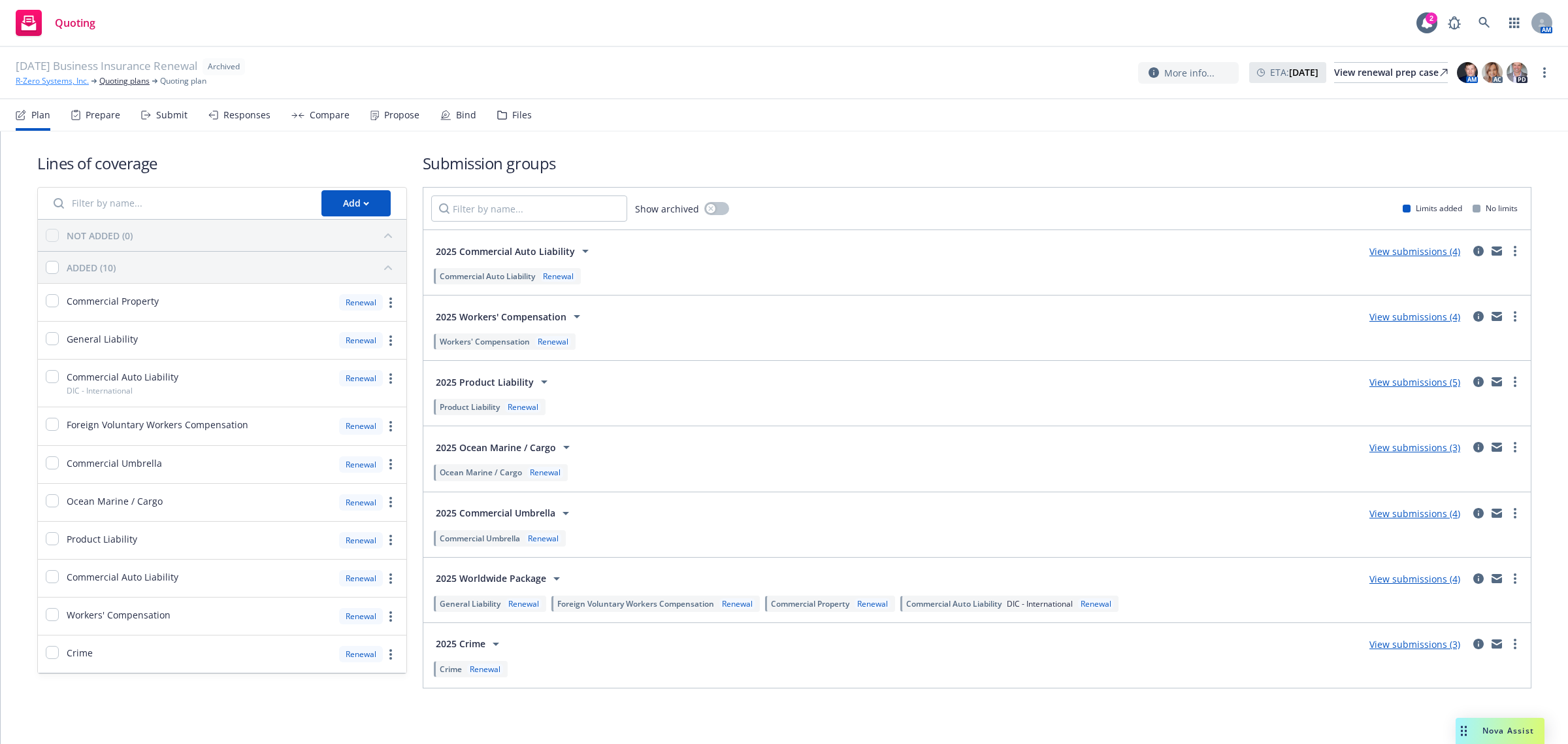
click at [60, 83] on link "R-Zero Systems, Inc." at bounding box center [52, 81] width 74 height 12
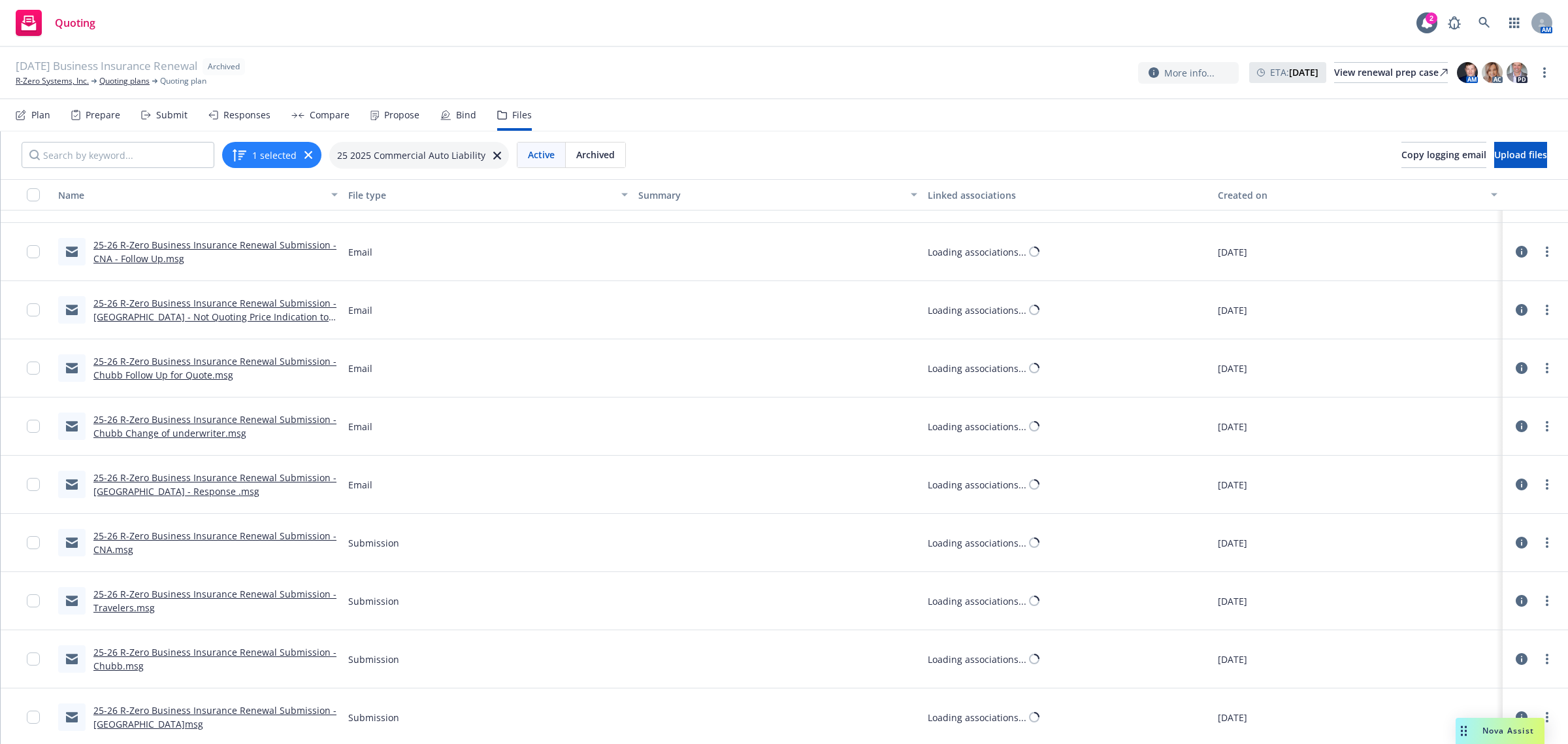
scroll to position [164, 0]
click at [255, 707] on link "25-26 R-Zero Business Insurance Renewal Submission - [GEOGRAPHIC_DATA]msg" at bounding box center [215, 715] width 243 height 26
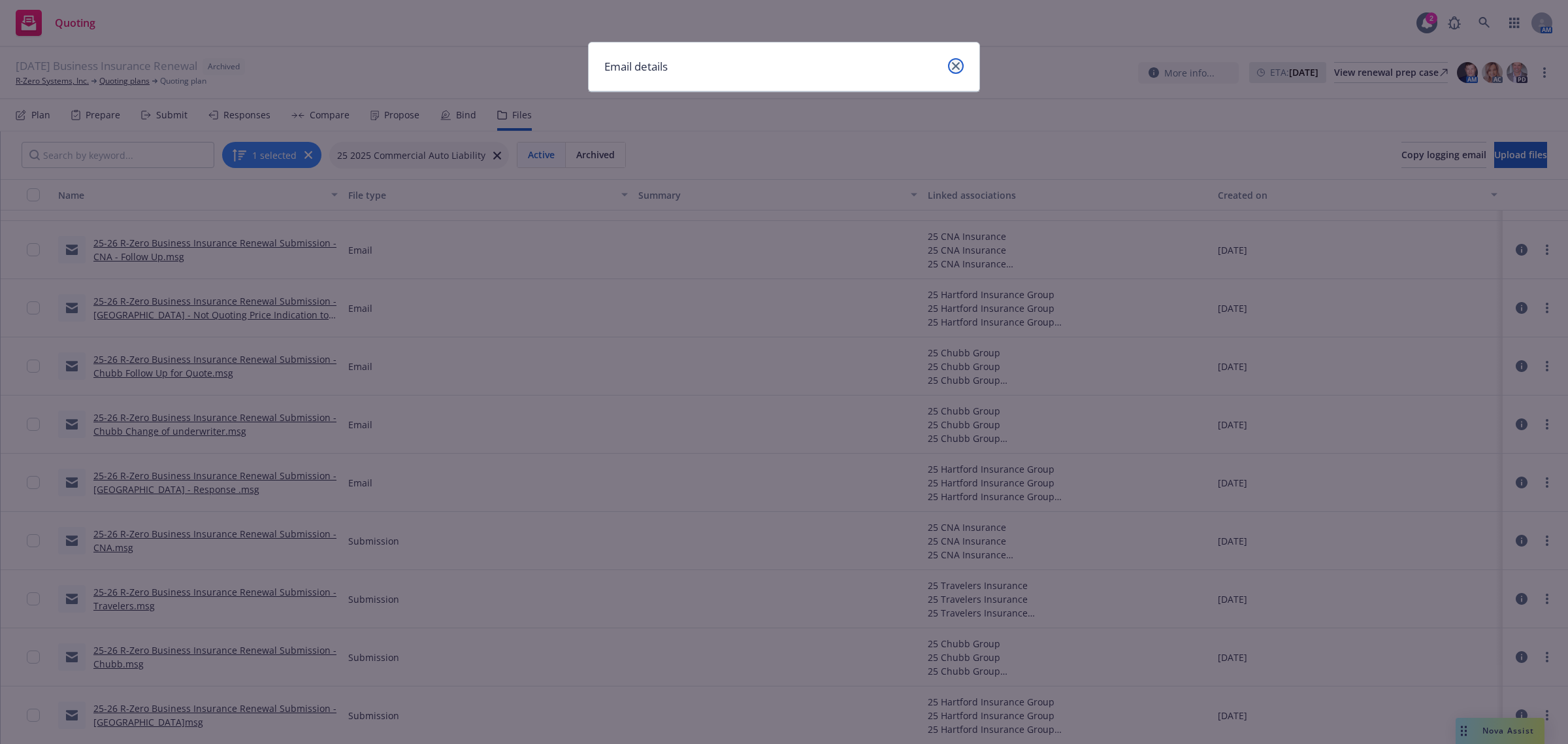
click at [958, 64] on icon "close" at bounding box center [956, 66] width 8 height 8
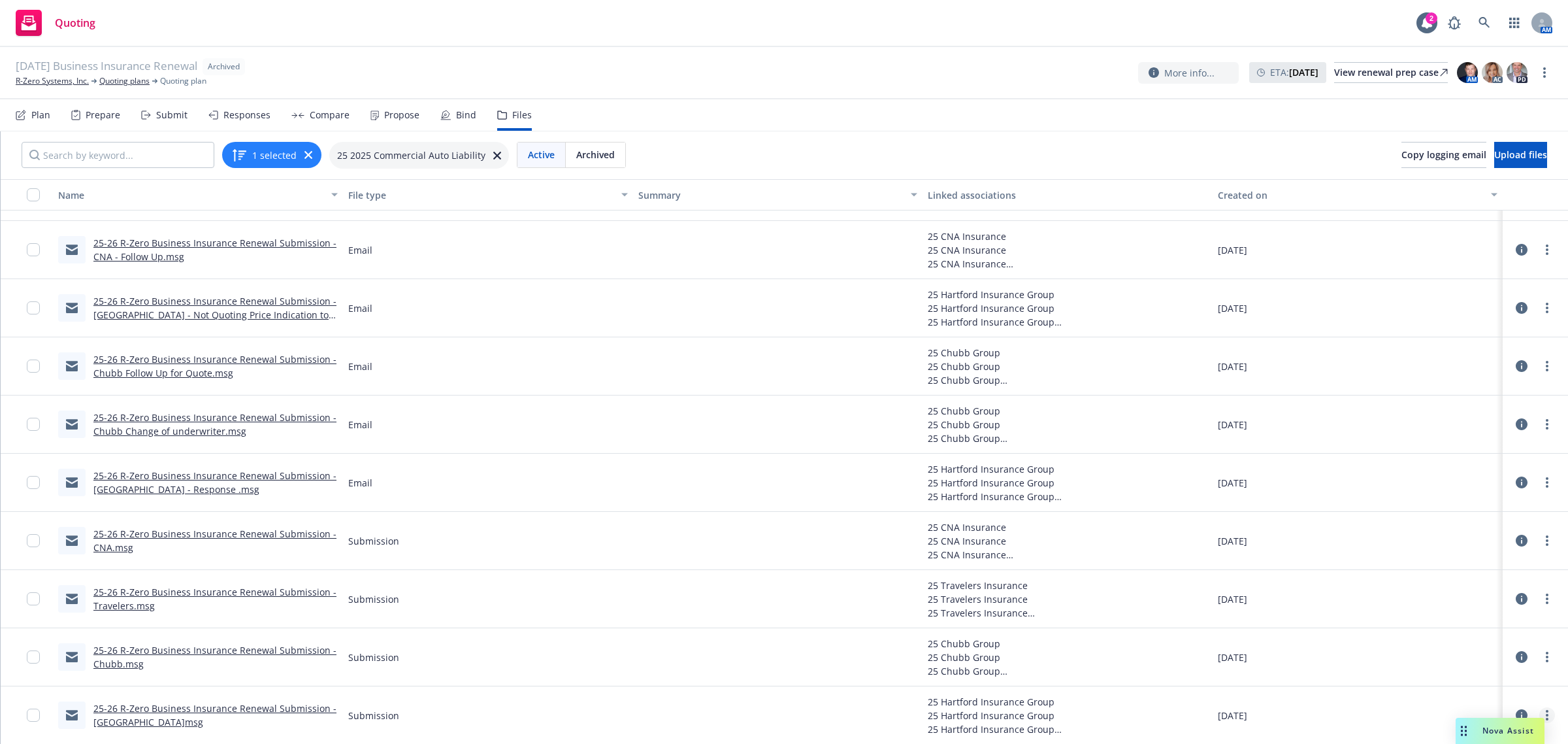
click at [1546, 713] on icon "more" at bounding box center [1547, 715] width 3 height 11
click at [1468, 652] on link "Download" at bounding box center [1490, 647] width 130 height 26
click at [50, 79] on link "R-Zero Systems, Inc." at bounding box center [52, 81] width 74 height 12
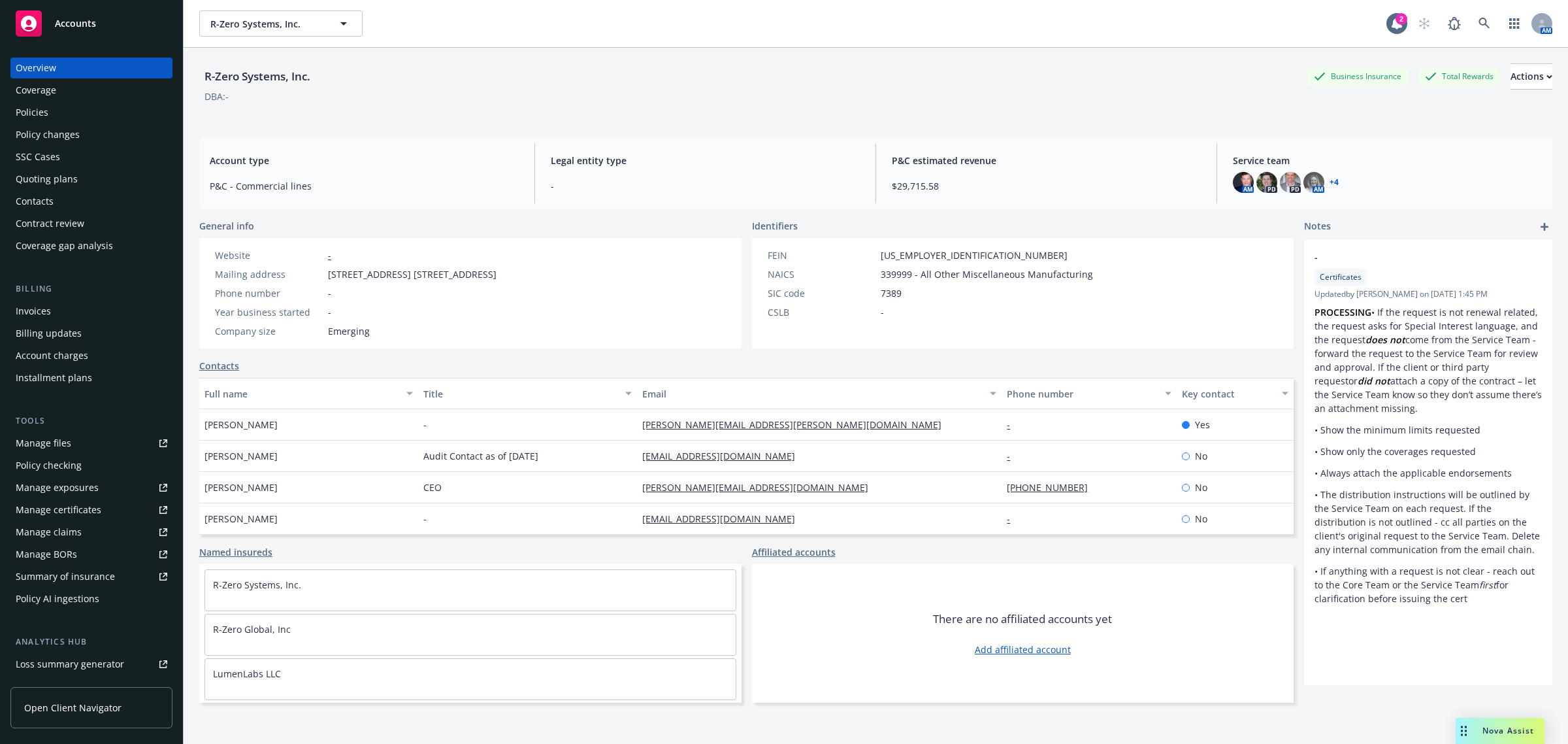
click at [79, 99] on div "Coverage" at bounding box center [91, 90] width 152 height 21
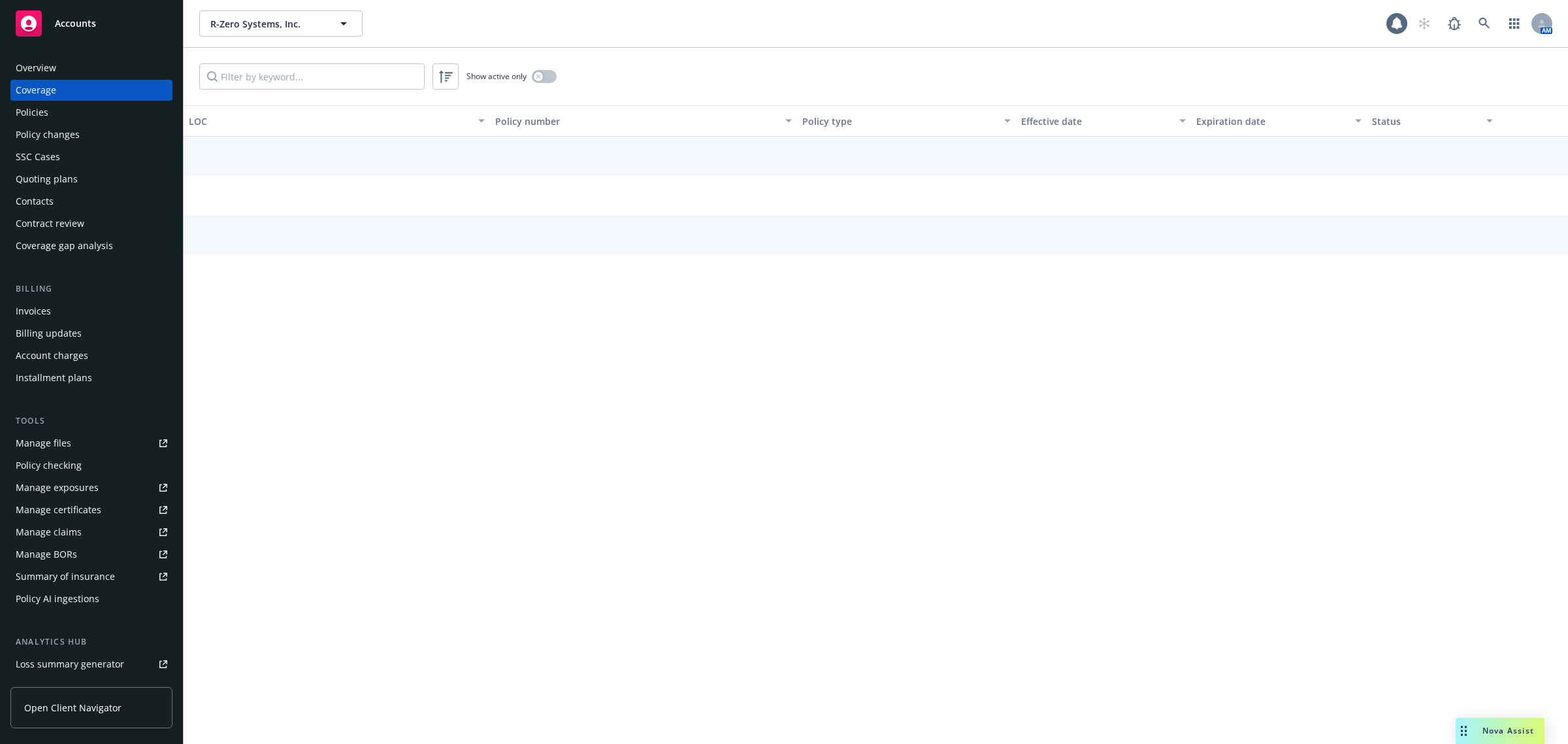
click at [74, 109] on div "Policies" at bounding box center [91, 112] width 152 height 21
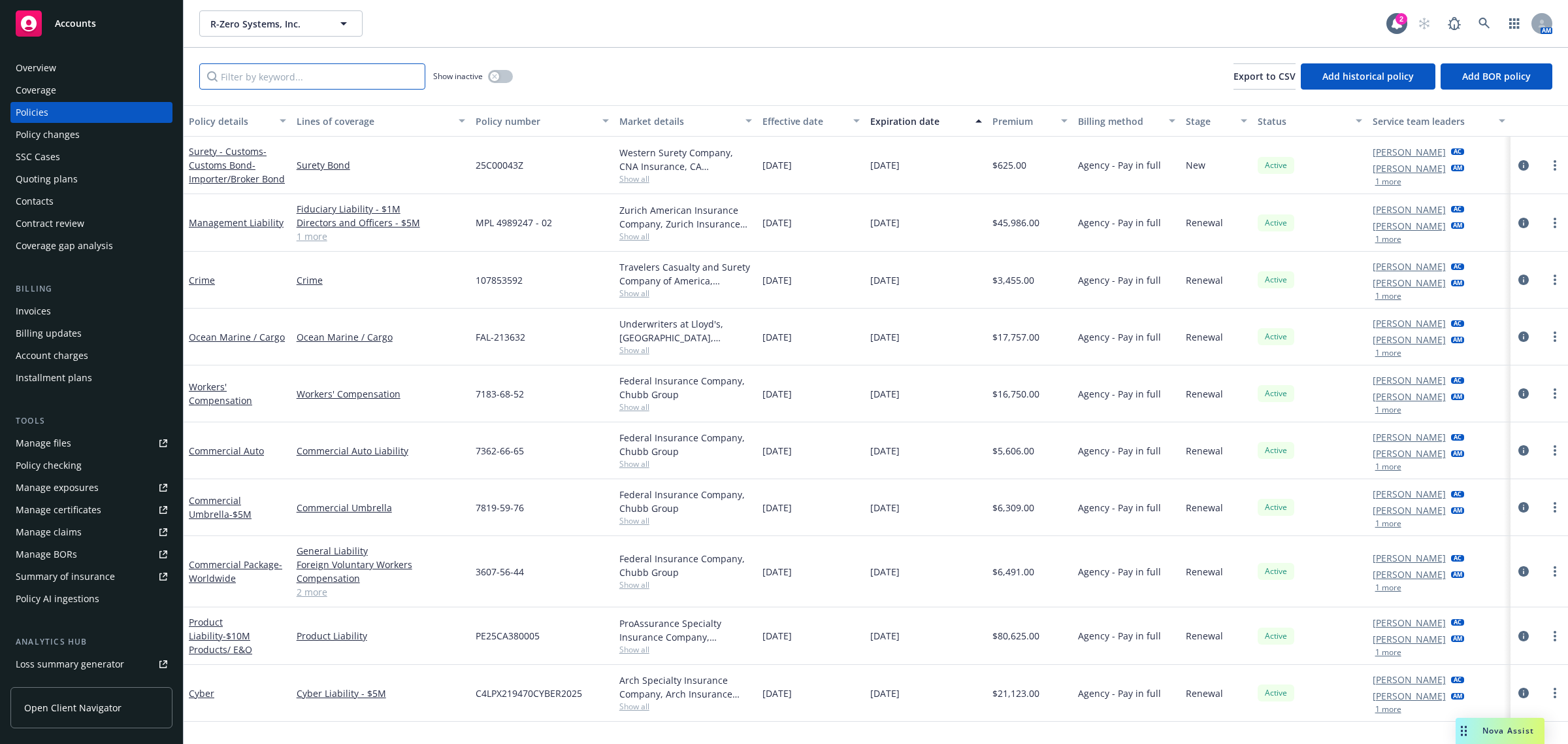
click at [299, 74] on input "Filter by keyword..." at bounding box center [312, 76] width 226 height 26
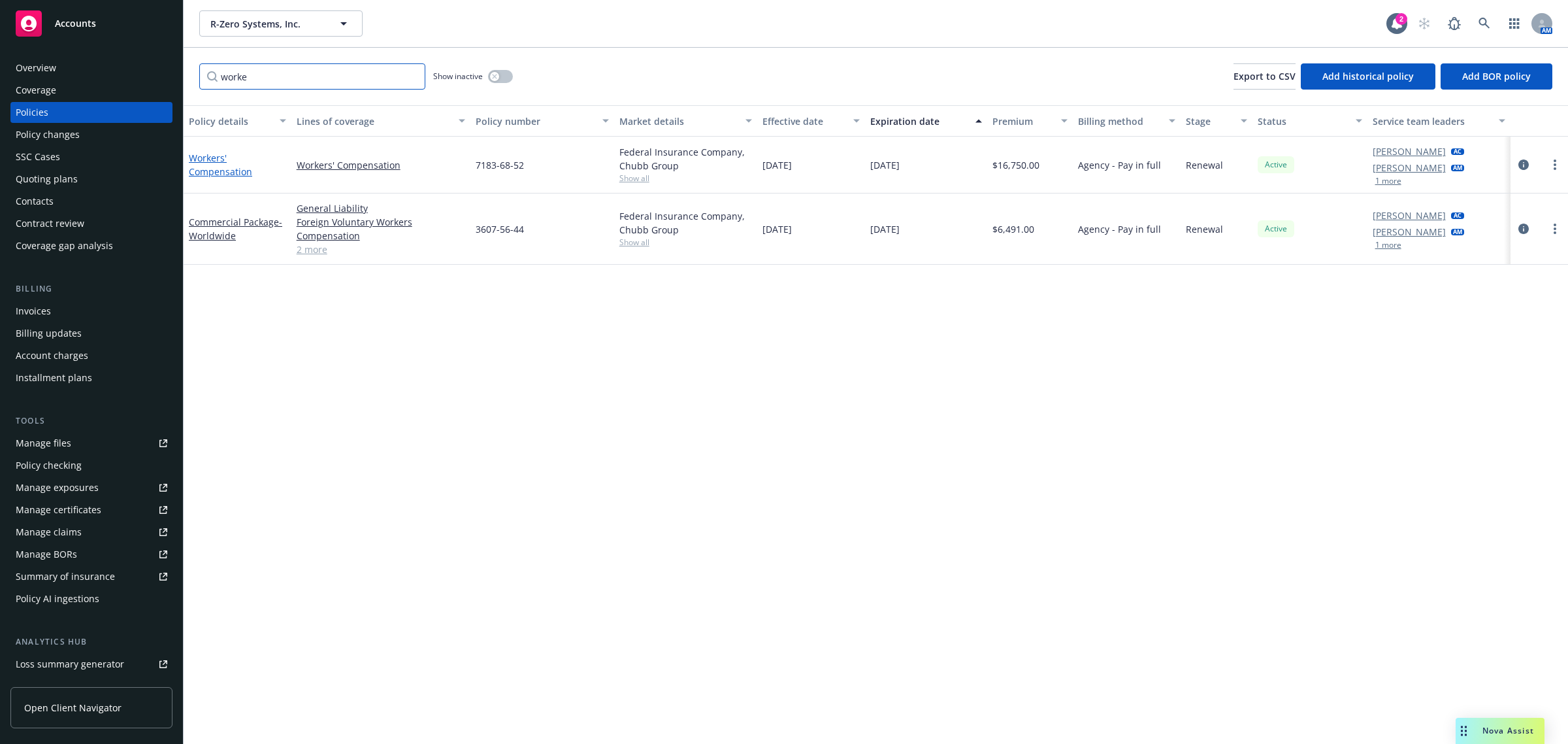
type input "worke"
click at [211, 168] on link "Workers' Compensation" at bounding box center [221, 164] width 64 height 26
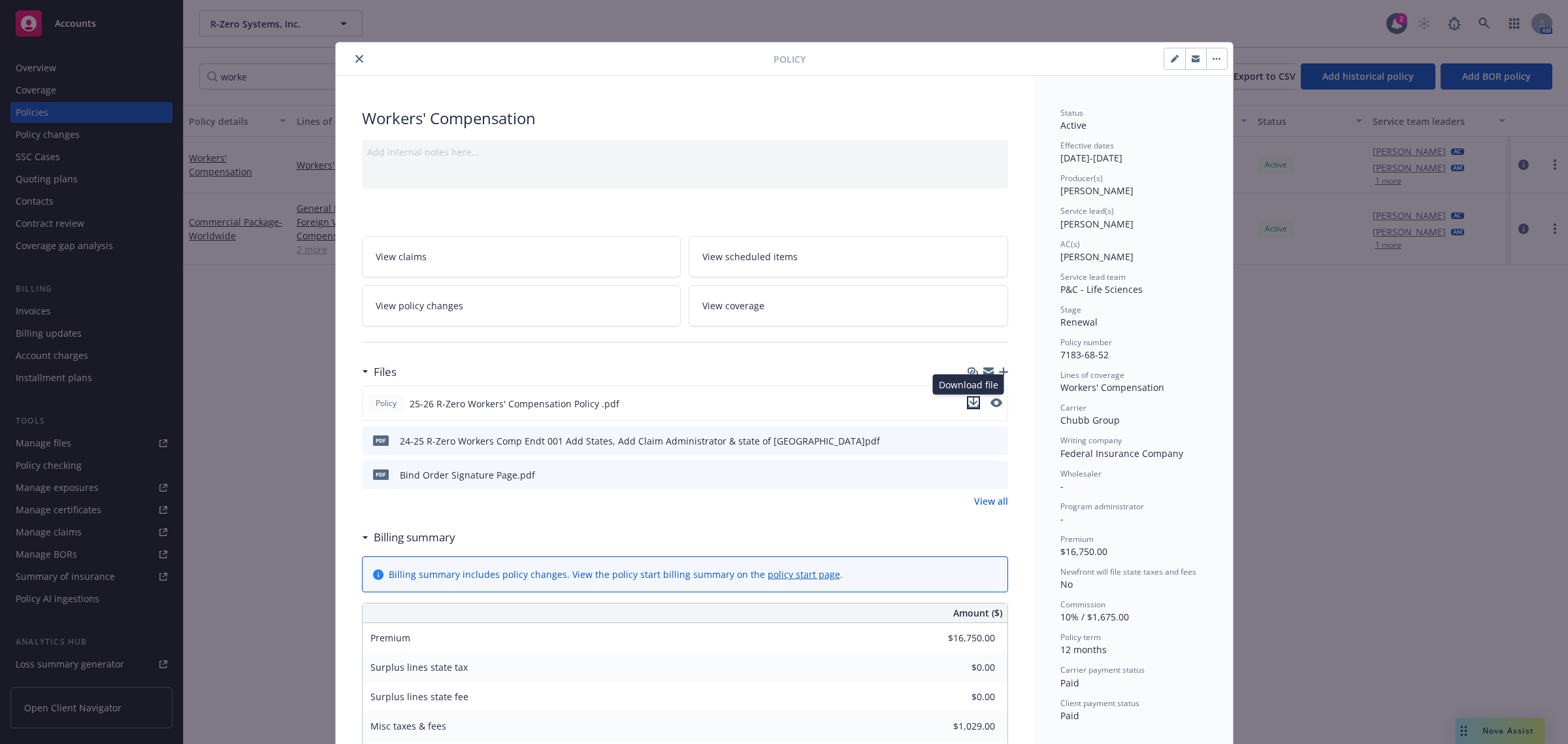
click at [969, 403] on icon "download file" at bounding box center [973, 402] width 11 height 11
click at [990, 438] on icon "preview file" at bounding box center [995, 439] width 12 height 9
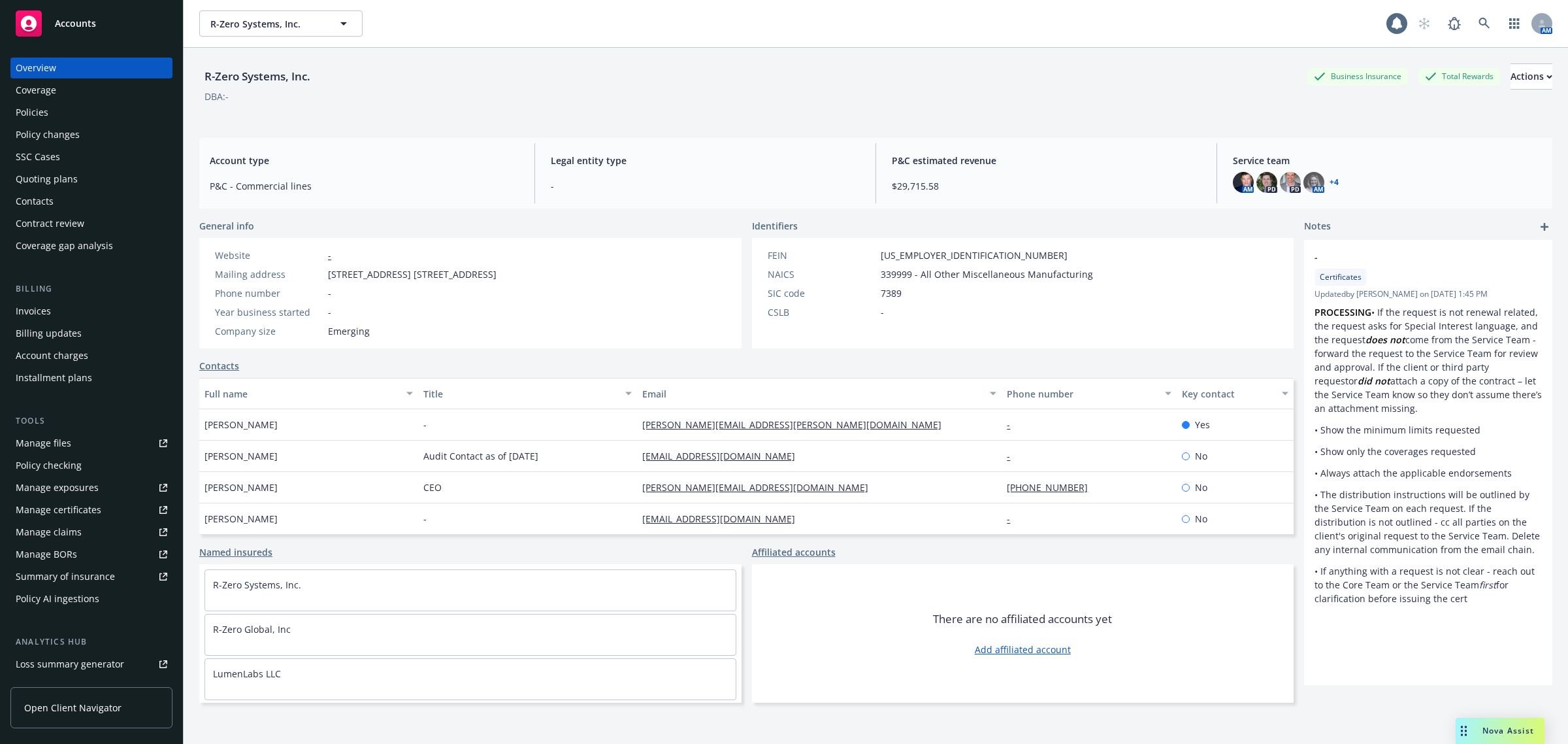
click at [70, 102] on div "Policies" at bounding box center [91, 112] width 152 height 21
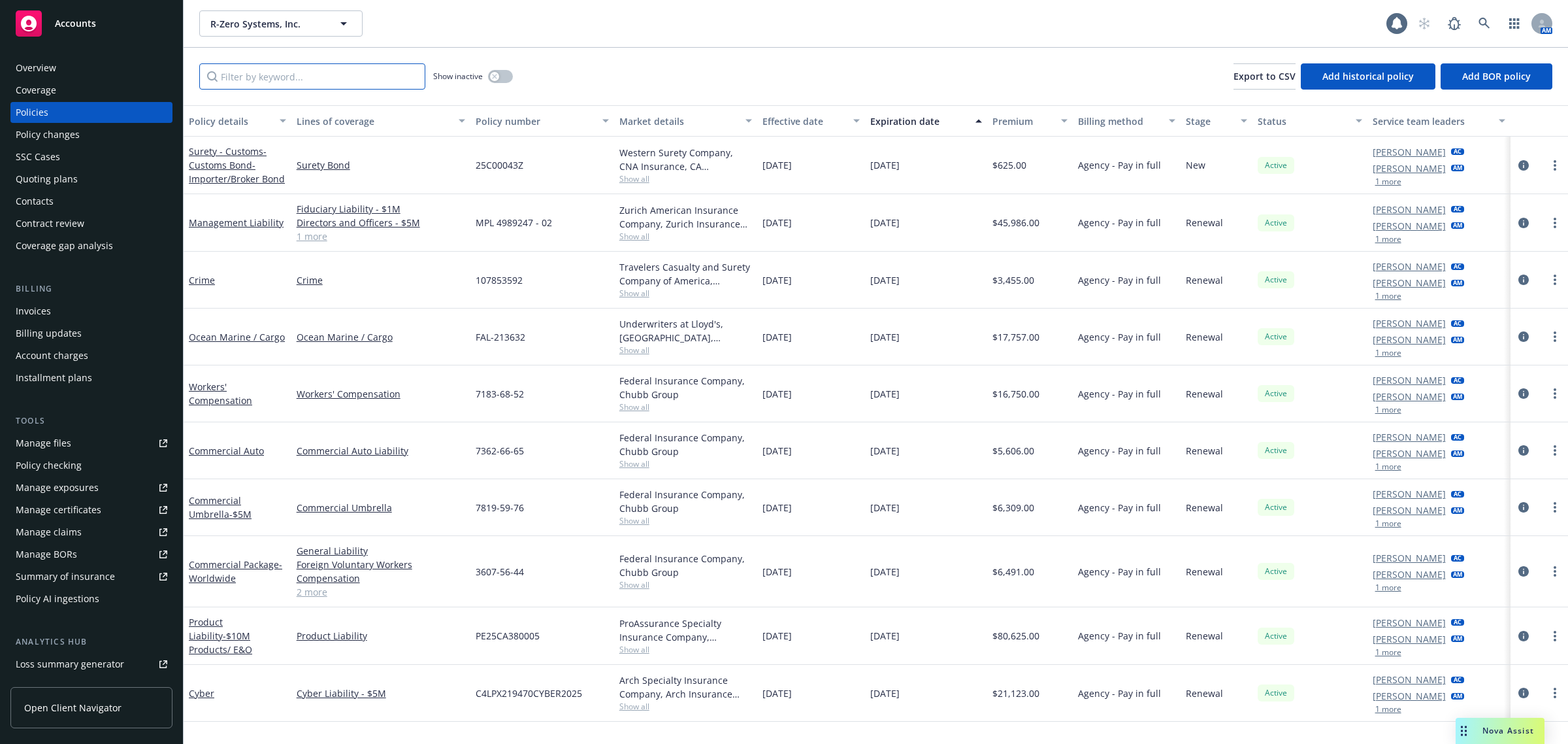
click at [269, 71] on input "Filter by keyword..." at bounding box center [312, 76] width 226 height 26
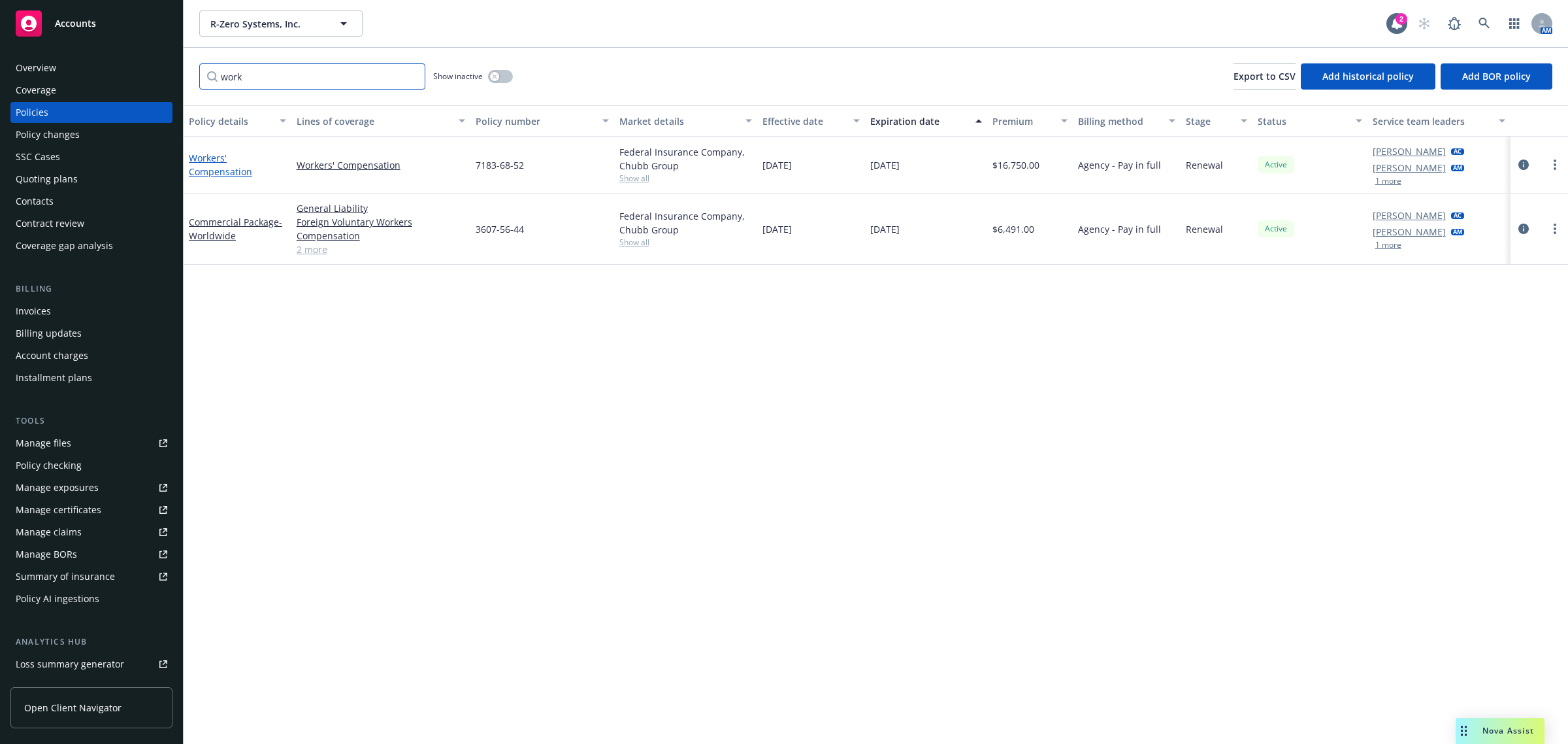
type input "work"
click at [201, 171] on link "Workers' Compensation" at bounding box center [221, 164] width 64 height 26
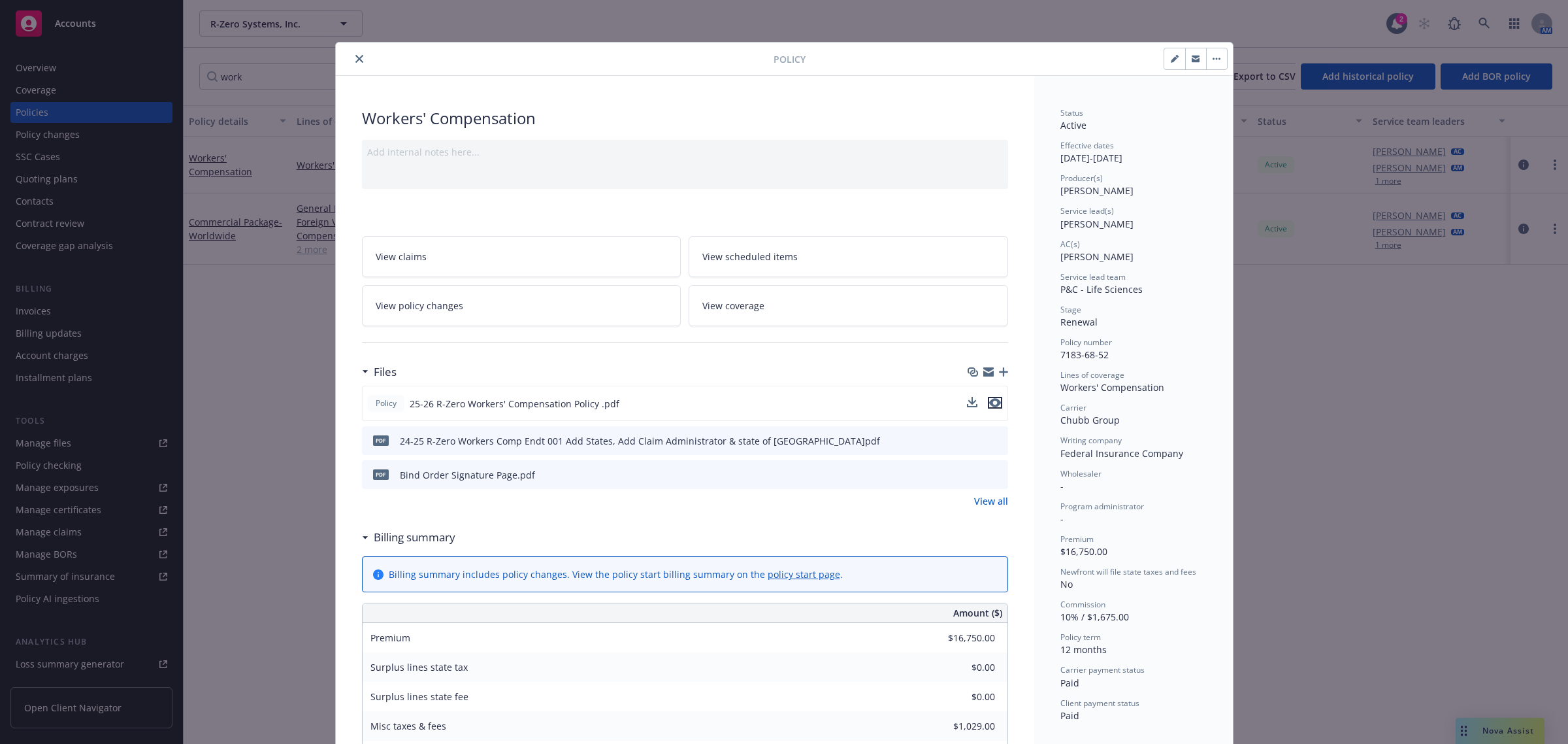
click at [991, 406] on icon "preview file" at bounding box center [995, 402] width 12 height 9
drag, startPoint x: 965, startPoint y: 441, endPoint x: 982, endPoint y: 410, distance: 35.4
click at [969, 441] on icon "download file" at bounding box center [974, 439] width 11 height 11
